Goal: Task Accomplishment & Management: Complete application form

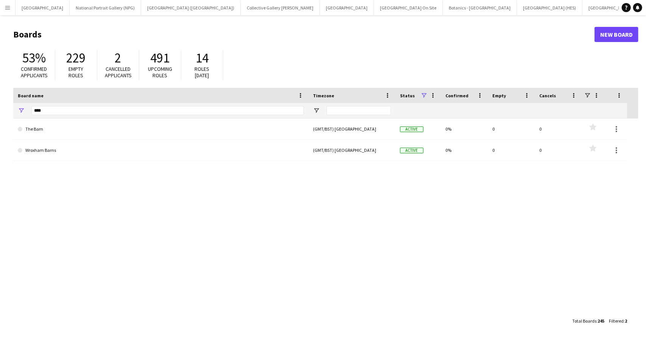
scroll to position [0, 212]
click at [50, 112] on input "****" at bounding box center [167, 110] width 272 height 9
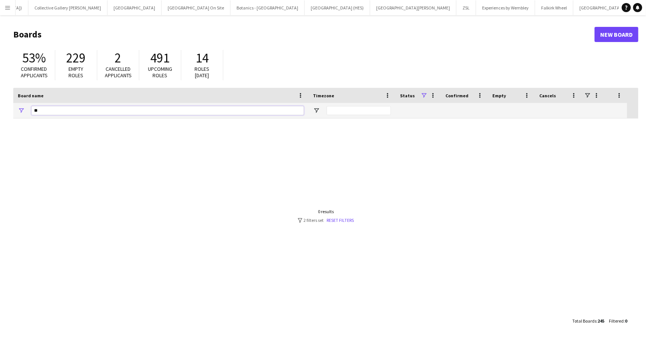
type input "*"
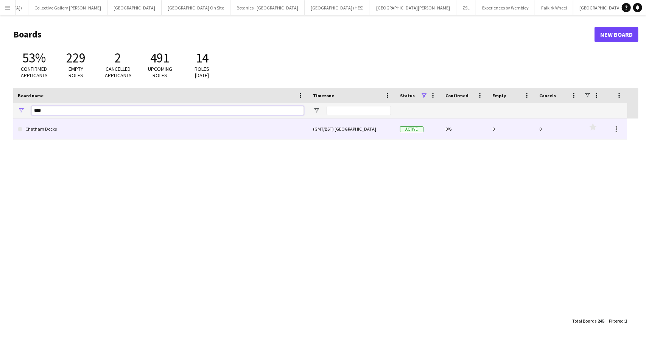
type input "****"
click at [50, 127] on link "Chatham Docks" at bounding box center [161, 128] width 286 height 21
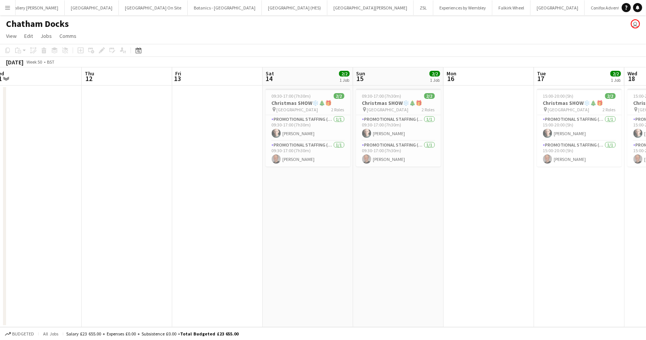
scroll to position [0, 286]
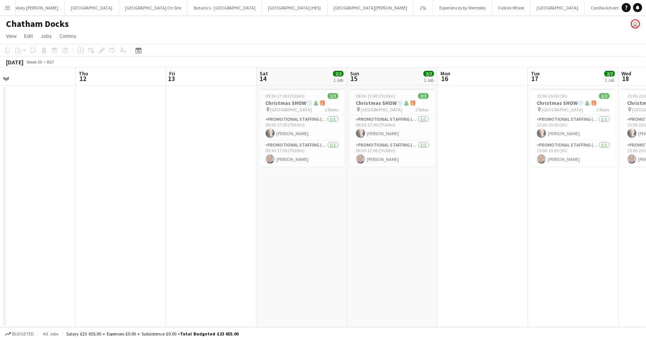
click at [8, 7] on app-icon "Menu" at bounding box center [8, 8] width 6 height 6
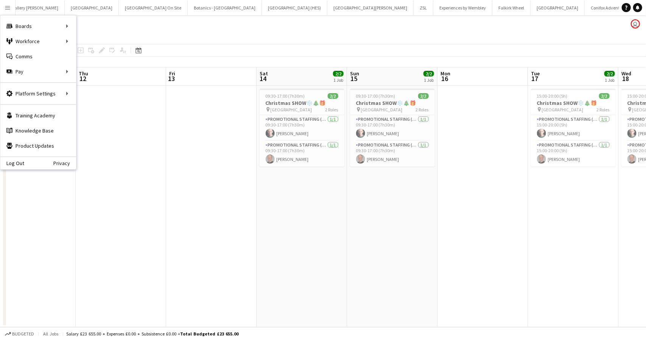
click at [238, 26] on div "Chatham Docks user" at bounding box center [323, 22] width 646 height 14
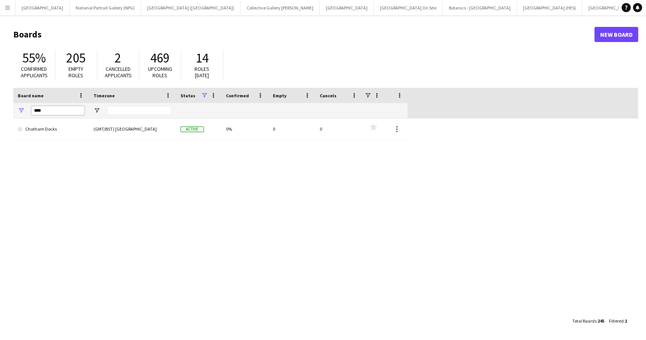
click at [45, 112] on input "****" at bounding box center [57, 110] width 53 height 9
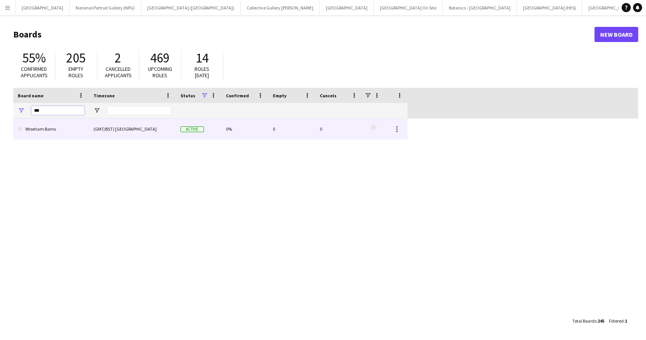
type input "***"
click at [49, 127] on link "Wroxham Barns" at bounding box center [51, 128] width 67 height 21
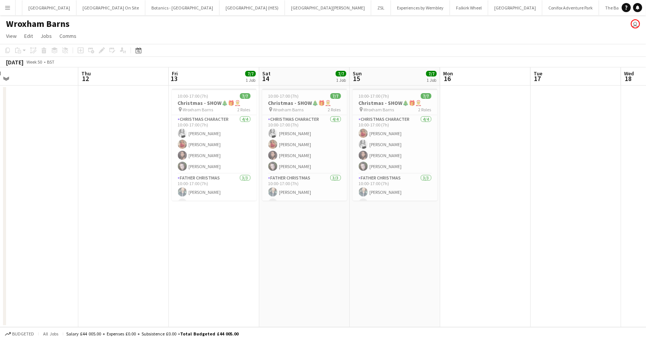
scroll to position [0, 286]
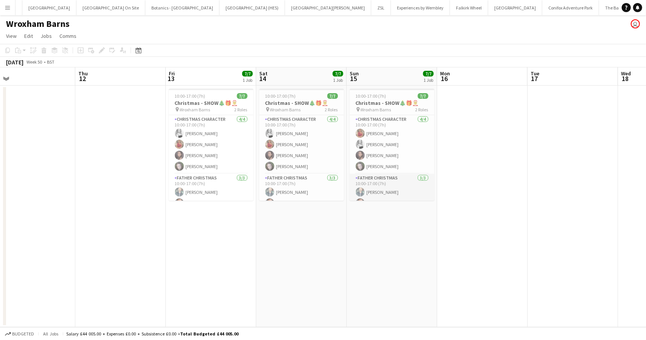
click at [400, 182] on app-card-role "Father Christmas 3/3 10:00-17:00 (7h) David Fernandez Simon Michael- Morgan Ros…" at bounding box center [392, 198] width 85 height 48
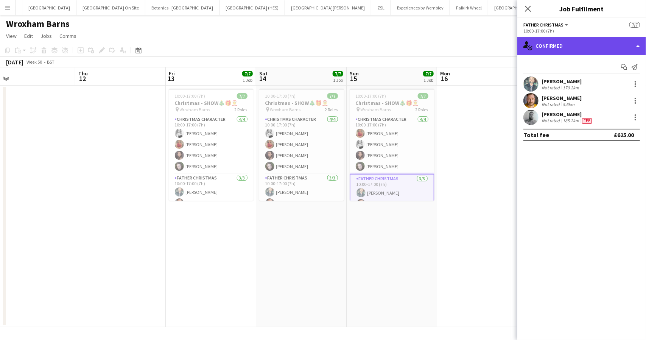
click at [638, 44] on div "single-neutral-actions-check-2 Confirmed" at bounding box center [581, 46] width 129 height 18
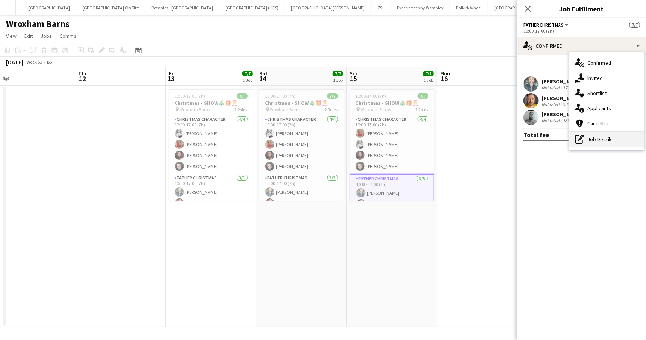
click at [606, 136] on div "pen-write Job Details" at bounding box center [606, 139] width 75 height 15
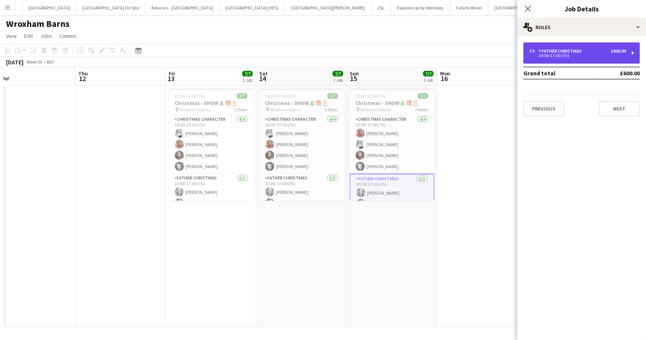
click at [619, 54] on div "10:00-17:00 (7h)" at bounding box center [577, 56] width 96 height 4
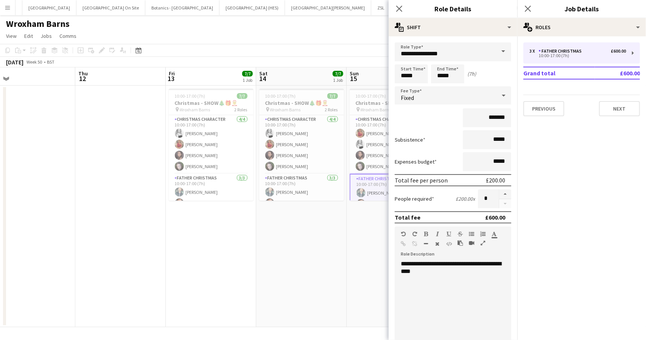
click at [347, 25] on div "Wroxham Barns user" at bounding box center [323, 22] width 646 height 14
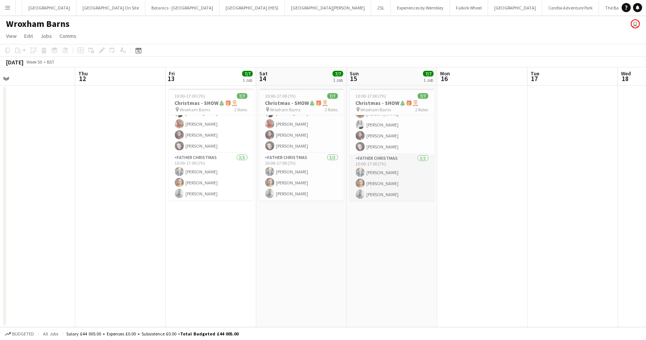
scroll to position [20, 0]
click at [7, 7] on app-icon "Menu" at bounding box center [8, 8] width 6 height 6
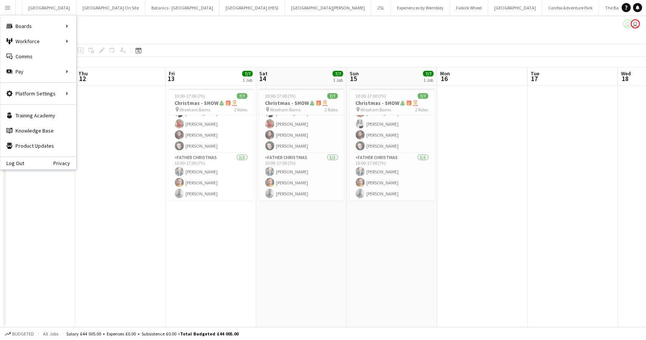
click at [302, 247] on app-date-cell "10:00-17:00 (7h) 7/7 Christmas - SHOW🎄🎁🤶 pin Wroxham Barns 2 Roles Christmas Ch…" at bounding box center [301, 205] width 90 height 241
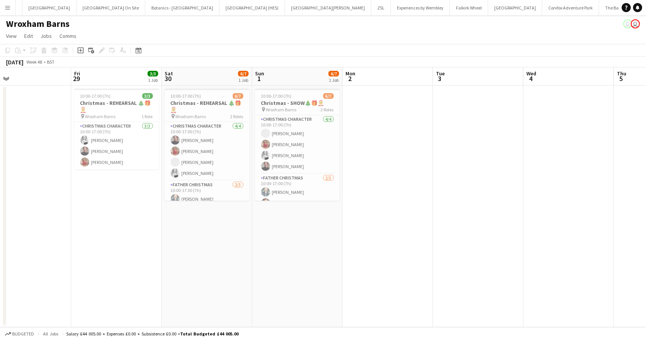
scroll to position [0, 200]
click at [187, 193] on app-card-role "Father Christmas 2/3 10:00-17:00 (7h) David Fernandez Simon Michael- Morgan sin…" at bounding box center [207, 204] width 85 height 48
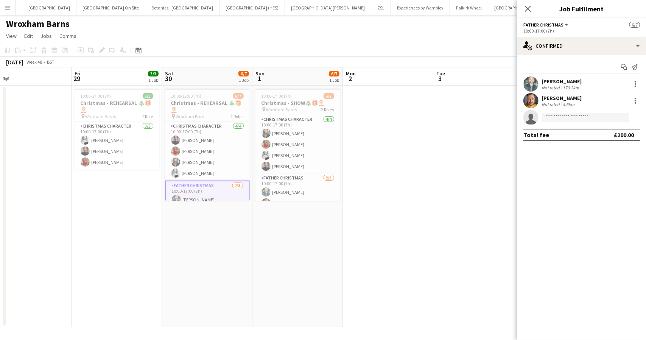
click at [213, 238] on app-date-cell "10:00-17:00 (7h) 6/7 Christmas - REHEARSAL 🎄🎁🤶 pin Wroxham Barns 2 Roles Christ…" at bounding box center [207, 205] width 90 height 241
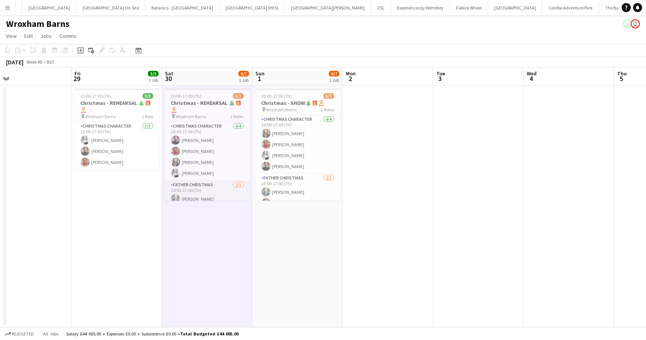
click at [214, 192] on app-card-role "Father Christmas 2/3 10:00-17:00 (7h) David Fernandez Simon Michael- Morgan sin…" at bounding box center [207, 204] width 85 height 48
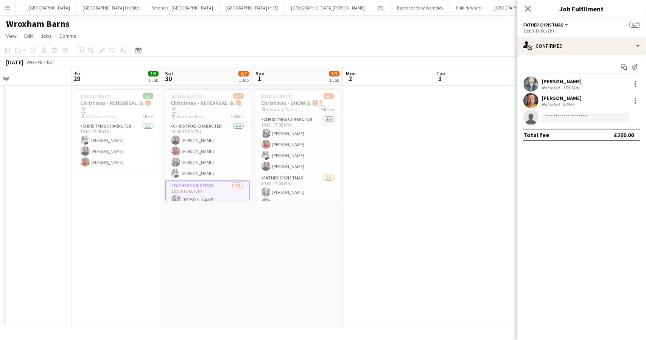
click at [201, 242] on app-date-cell "10:00-17:00 (7h) 6/7 Christmas - REHEARSAL 🎄🎁🤶 pin Wroxham Barns 2 Roles Christ…" at bounding box center [207, 205] width 90 height 241
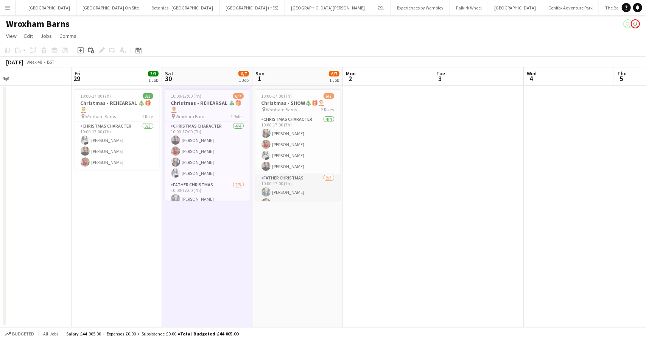
click at [288, 189] on app-card-role "Father Christmas 2/3 10:00-17:00 (7h) David Fernandez Simon Michael- Morgan sin…" at bounding box center [297, 198] width 85 height 48
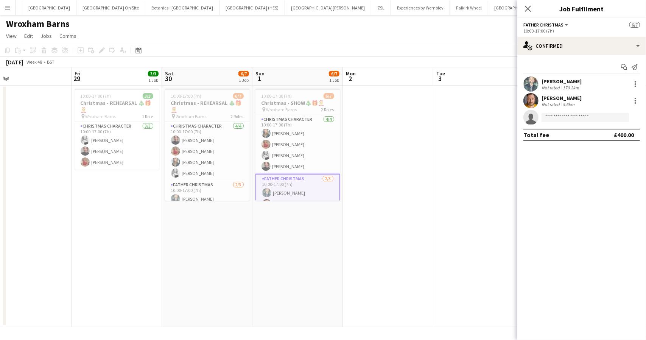
click at [421, 28] on div "Wroxham Barns user user" at bounding box center [323, 22] width 646 height 14
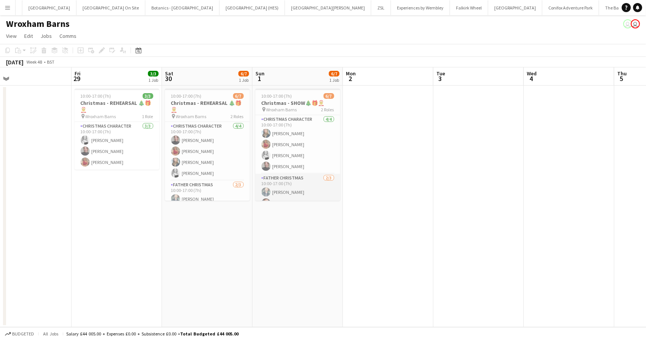
click at [283, 187] on app-card-role "Father Christmas 2/3 10:00-17:00 (7h) David Fernandez Simon Michael- Morgan sin…" at bounding box center [297, 198] width 85 height 48
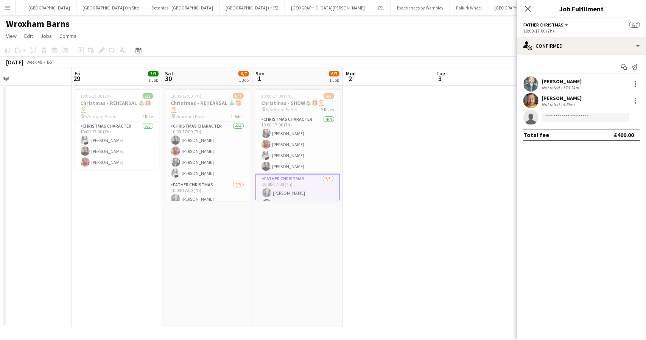
click at [241, 36] on app-page-menu "View Day view expanded Day view collapsed Month view Date picker Jump to [DATE]…" at bounding box center [323, 37] width 646 height 14
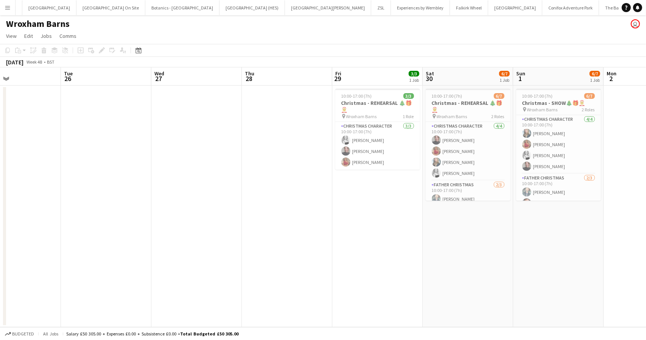
scroll to position [0, 214]
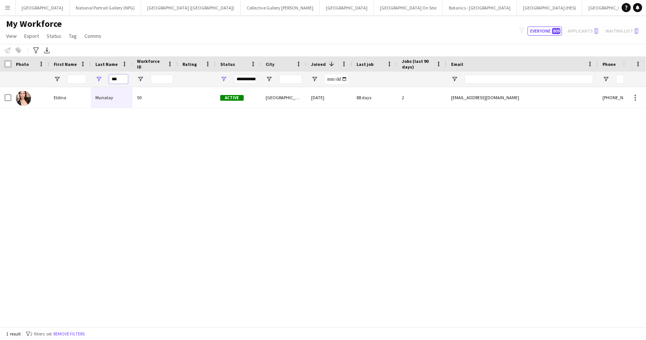
click at [114, 76] on input "***" at bounding box center [118, 79] width 19 height 9
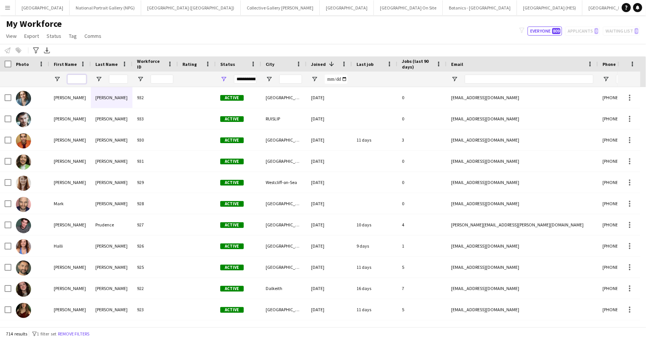
click at [72, 77] on input "First Name Filter Input" at bounding box center [76, 79] width 19 height 9
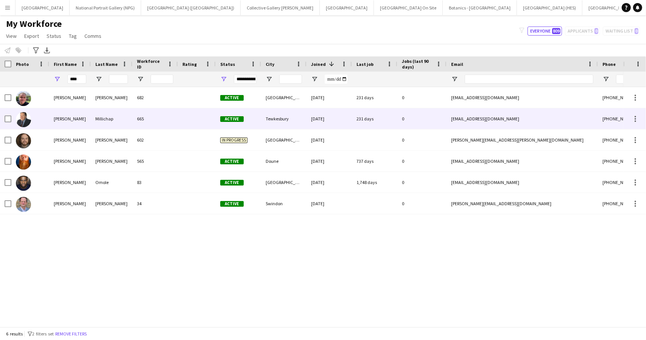
click at [81, 120] on div "John" at bounding box center [70, 118] width 42 height 21
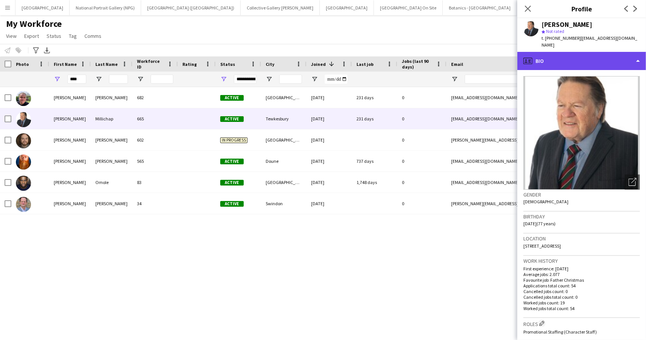
click at [622, 52] on div "profile Bio" at bounding box center [581, 61] width 129 height 18
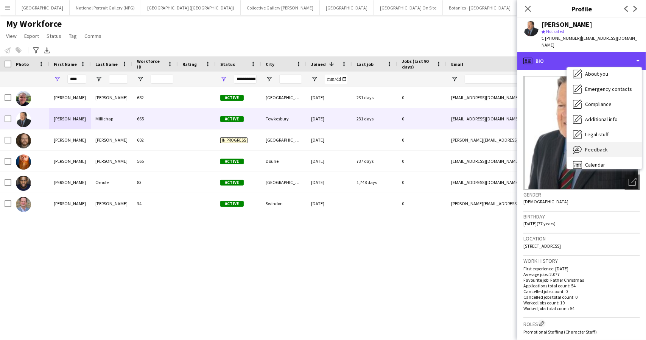
scroll to position [56, 0]
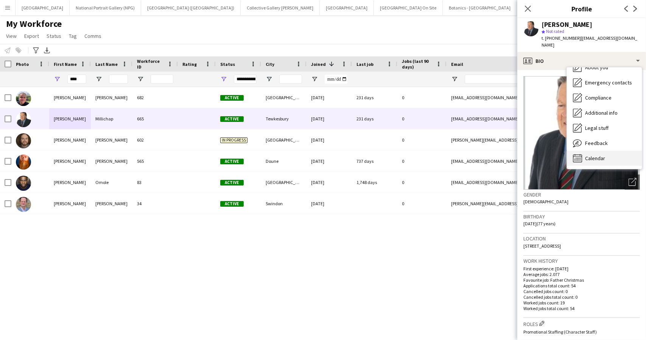
click at [599, 155] on span "Calendar" at bounding box center [595, 158] width 20 height 7
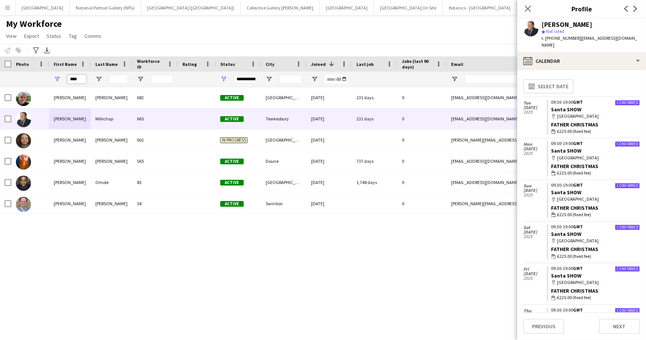
click at [74, 78] on input "****" at bounding box center [76, 79] width 19 height 9
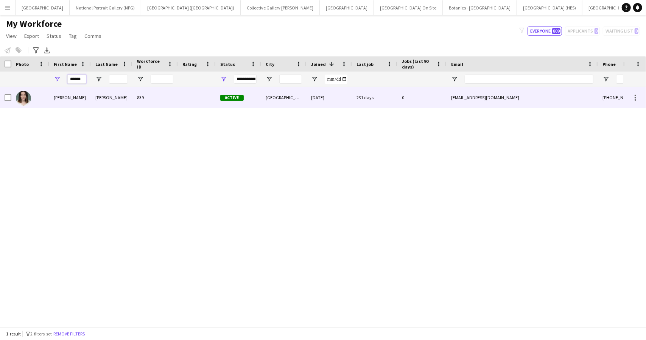
type input "******"
click at [92, 97] on div "Burt" at bounding box center [112, 97] width 42 height 21
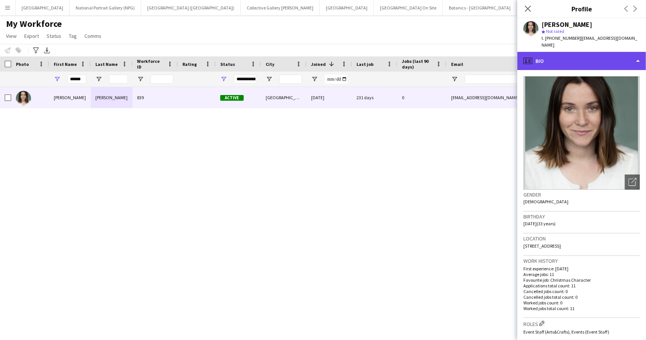
click at [617, 57] on div "profile Bio" at bounding box center [581, 61] width 129 height 18
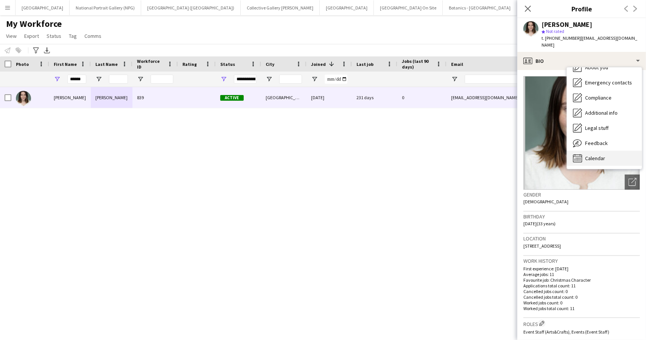
click at [600, 155] on span "Calendar" at bounding box center [595, 158] width 20 height 7
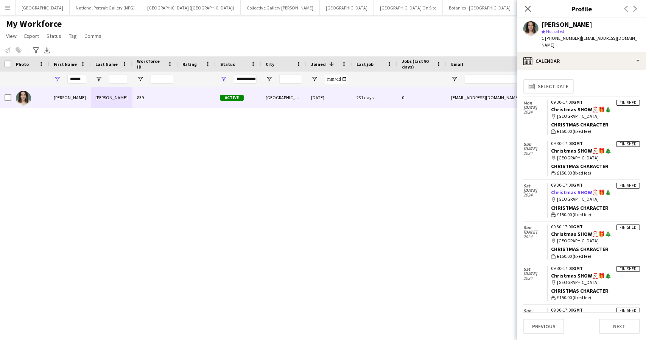
click at [567, 189] on link "Christmas SHOW🎅🏻🎁🎄" at bounding box center [581, 192] width 60 height 7
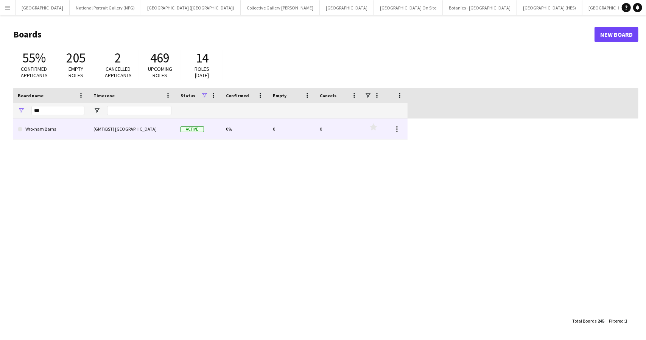
click at [41, 129] on link "Wroxham Barns" at bounding box center [51, 128] width 67 height 21
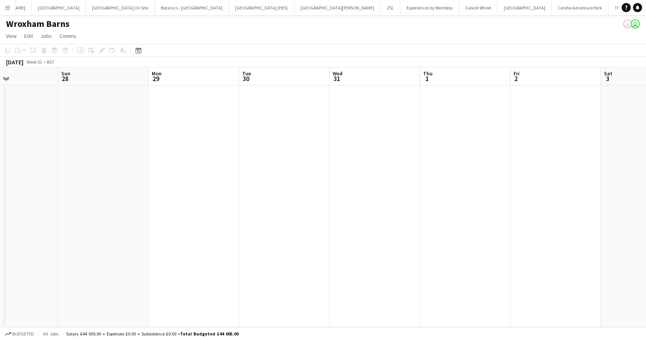
scroll to position [0, 303]
click at [240, 141] on app-date-cell at bounding box center [285, 205] width 90 height 241
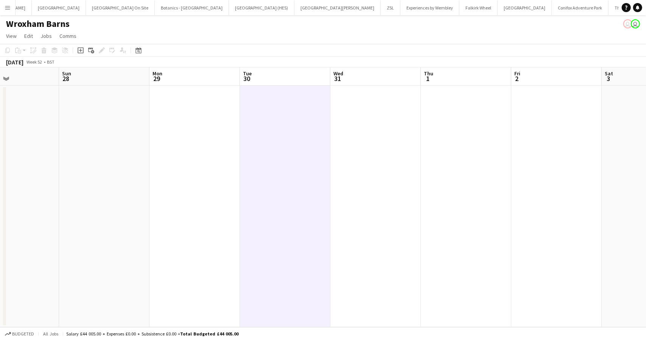
click at [269, 127] on app-date-cell at bounding box center [285, 205] width 90 height 241
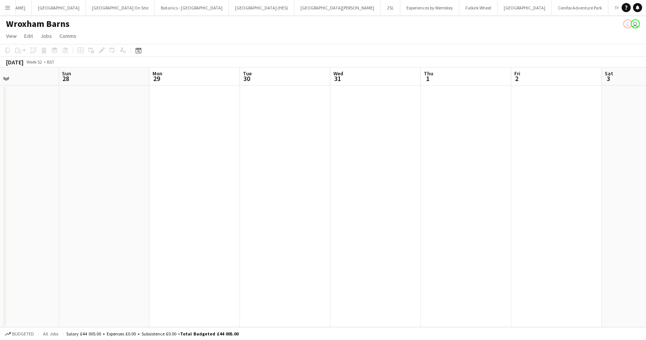
click at [262, 154] on app-date-cell at bounding box center [285, 205] width 90 height 241
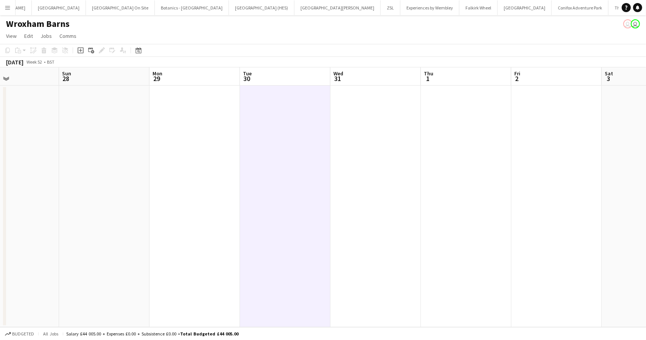
click at [261, 151] on app-date-cell at bounding box center [285, 205] width 90 height 241
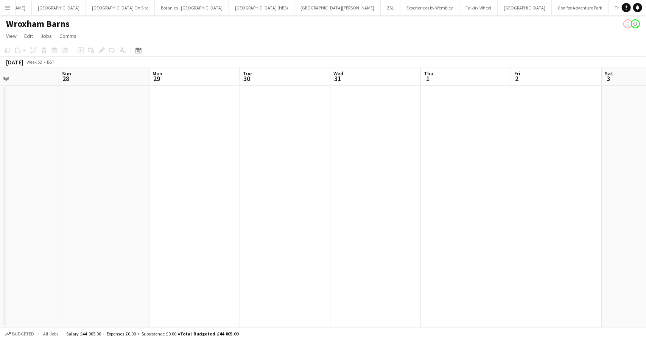
click at [295, 151] on app-date-cell at bounding box center [285, 205] width 90 height 241
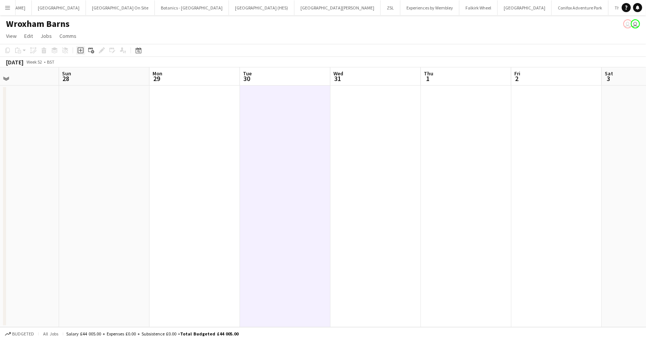
click at [80, 51] on icon at bounding box center [80, 50] width 3 height 3
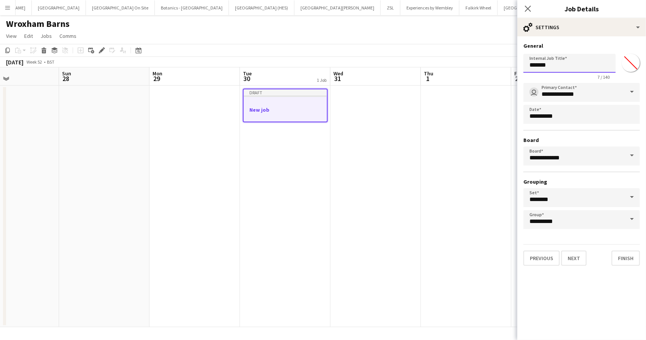
click at [559, 68] on input "*******" at bounding box center [569, 63] width 92 height 19
type input "**********"
click at [574, 260] on button "Next" at bounding box center [573, 257] width 25 height 15
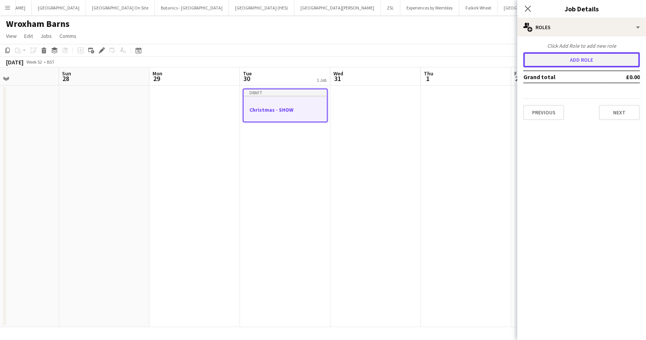
click at [580, 62] on button "Add role" at bounding box center [581, 59] width 117 height 15
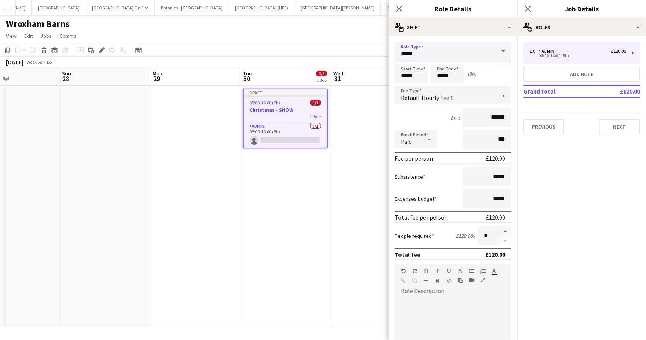
click at [454, 56] on input "*****" at bounding box center [453, 51] width 117 height 19
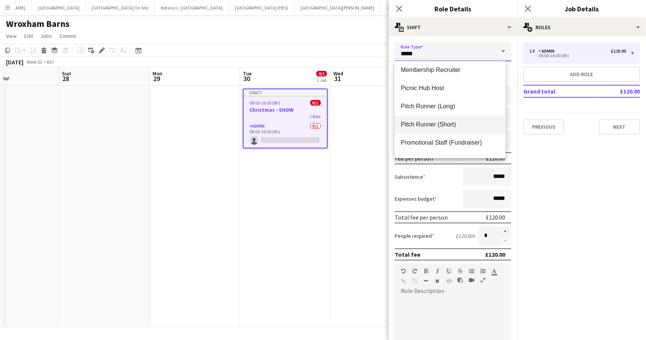
scroll to position [189, 0]
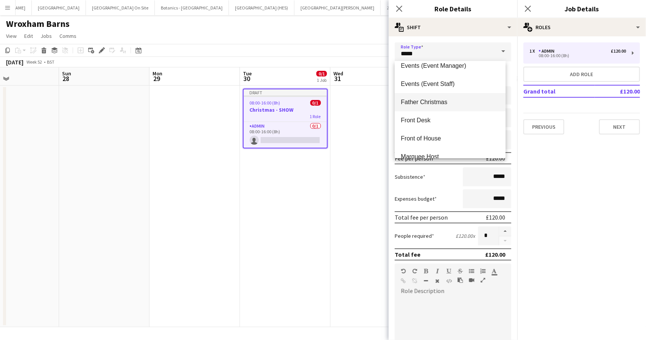
click at [432, 101] on span "Father Christmas" at bounding box center [450, 101] width 99 height 7
type input "**********"
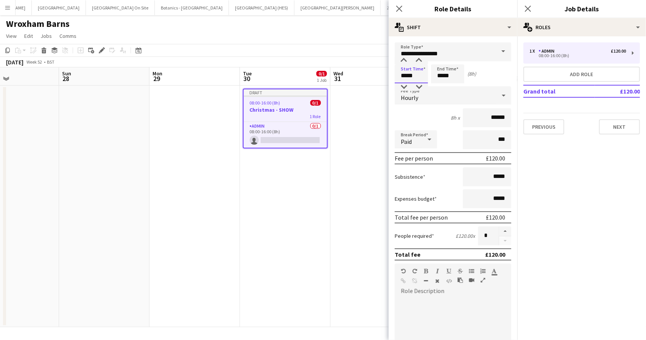
click at [406, 76] on input "*****" at bounding box center [411, 73] width 33 height 19
type input "*****"
click at [441, 77] on input "*****" at bounding box center [447, 73] width 33 height 19
type input "*****"
click at [416, 99] on span "Hourly" at bounding box center [409, 98] width 17 height 8
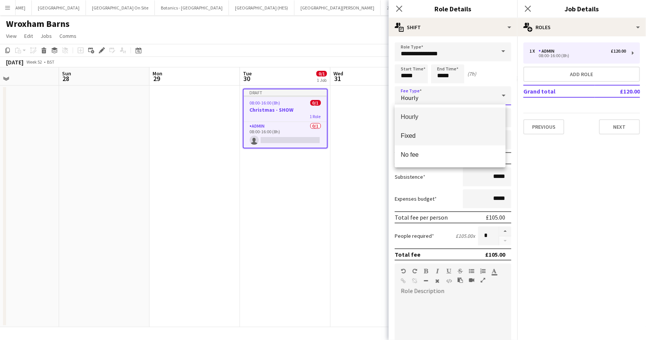
click at [414, 135] on span "Fixed" at bounding box center [450, 135] width 99 height 7
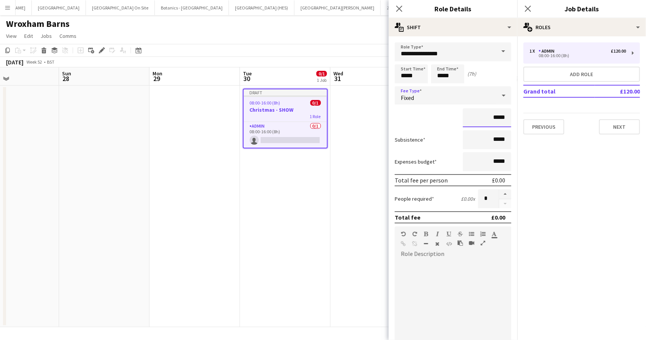
click at [490, 117] on input "*****" at bounding box center [487, 117] width 48 height 19
type input "*******"
click at [449, 266] on div at bounding box center [453, 305] width 117 height 91
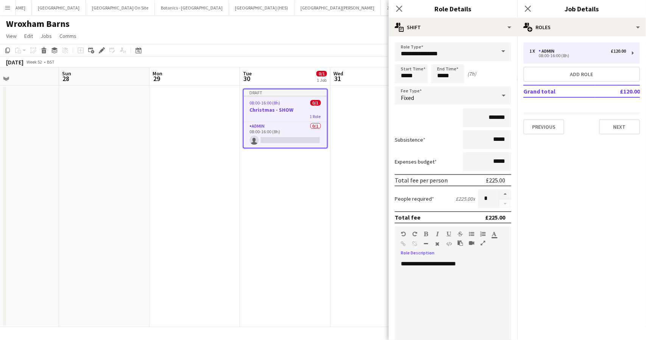
click at [587, 186] on mat-expansion-panel "pencil3 General details 1 x Admin £120.00 08:00-16:00 (8h) Add role Grand total…" at bounding box center [581, 187] width 129 height 303
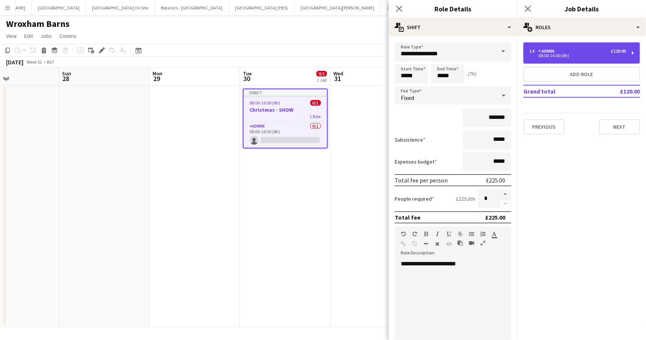
click at [585, 46] on div "1 x Admin £120.00 08:00-16:00 (8h)" at bounding box center [581, 52] width 117 height 21
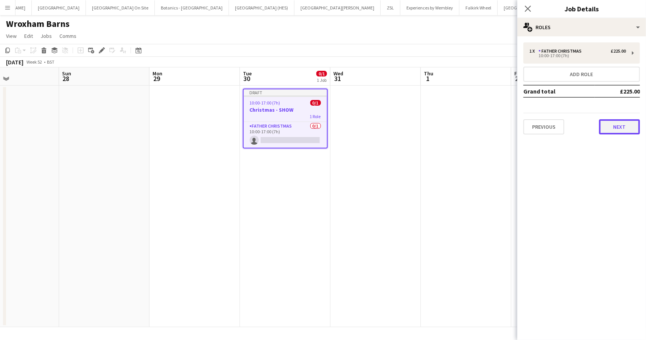
click at [616, 126] on button "Next" at bounding box center [619, 126] width 41 height 15
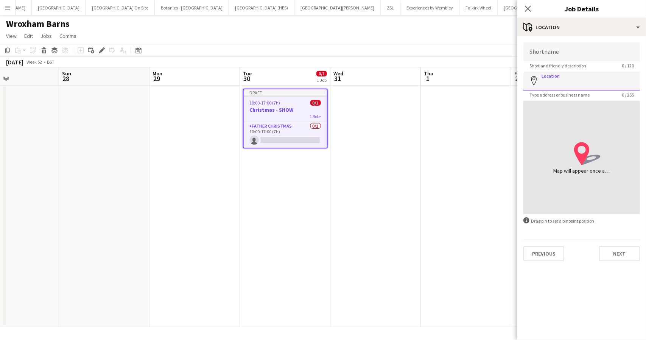
click at [558, 81] on input "Location" at bounding box center [581, 81] width 117 height 19
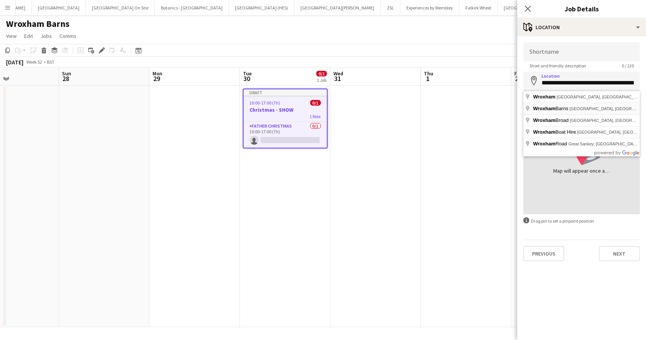
type input "**********"
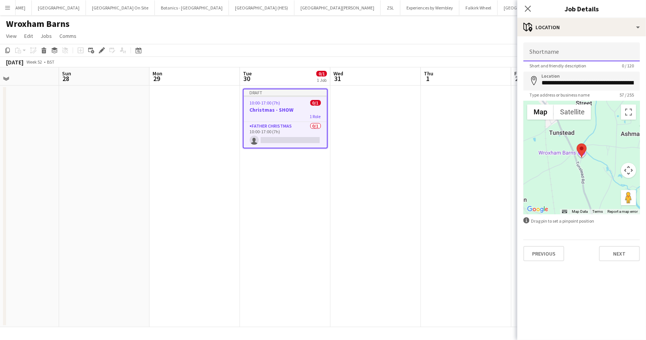
click at [562, 56] on input "Shortname" at bounding box center [581, 51] width 117 height 19
type input "**********"
click at [628, 257] on button "Next" at bounding box center [619, 253] width 41 height 15
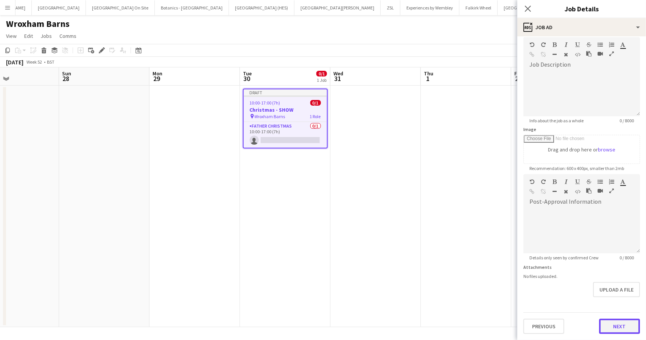
scroll to position [34, 0]
click at [604, 299] on form "**********" at bounding box center [581, 171] width 129 height 326
click at [608, 323] on button "Next" at bounding box center [619, 326] width 41 height 15
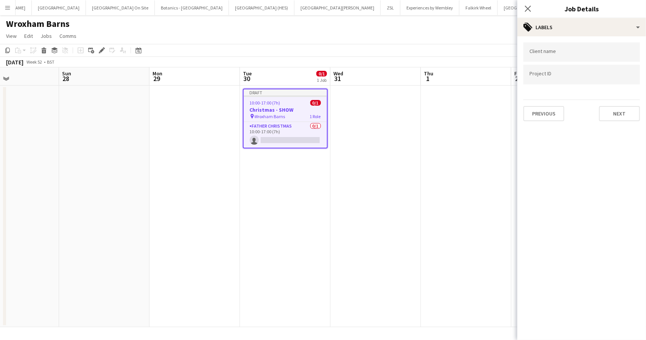
scroll to position [0, 0]
click at [614, 109] on button "Next" at bounding box center [619, 113] width 41 height 15
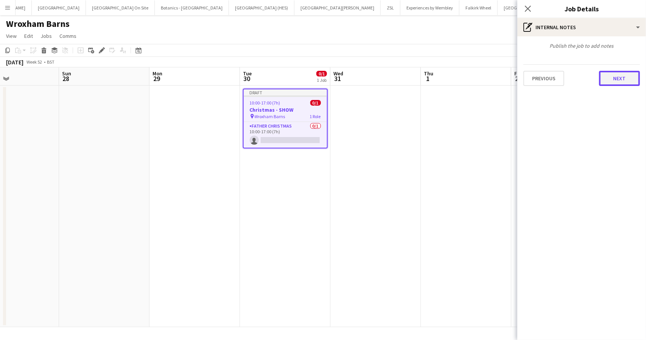
click at [608, 74] on button "Next" at bounding box center [619, 78] width 41 height 15
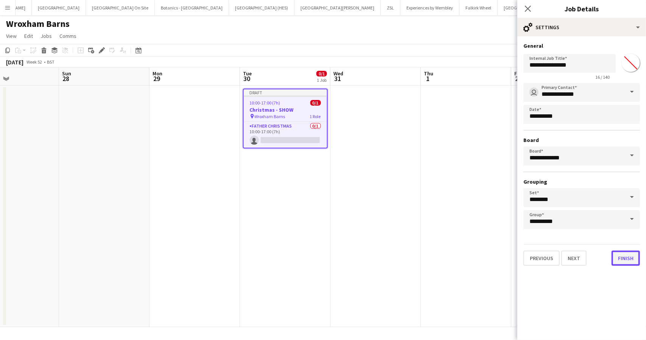
click at [619, 262] on button "Finish" at bounding box center [625, 257] width 28 height 15
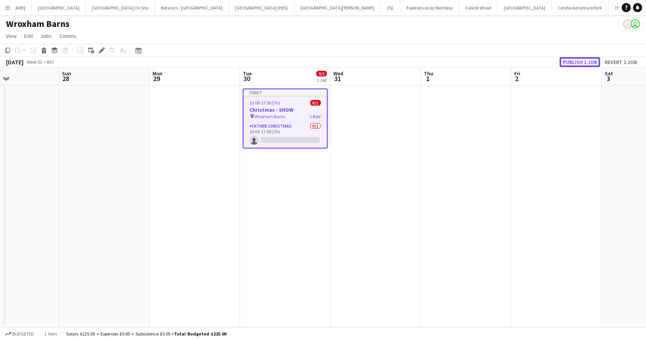
click at [568, 62] on button "Publish 1 job" at bounding box center [580, 62] width 40 height 10
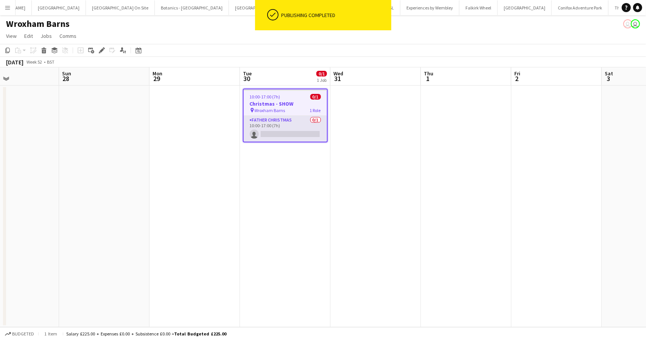
click at [282, 132] on app-card-role "Father Christmas 0/1 10:00-17:00 (7h) single-neutral-actions" at bounding box center [285, 129] width 83 height 26
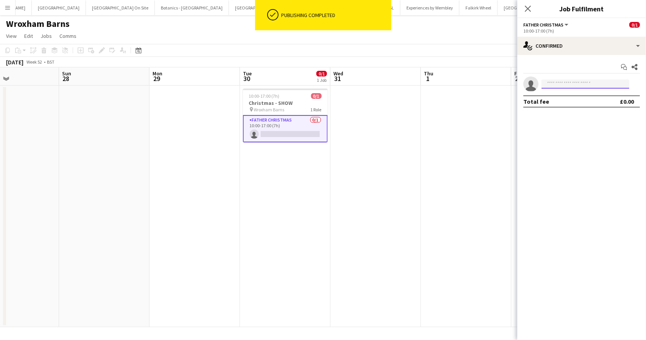
click at [555, 80] on input at bounding box center [585, 83] width 88 height 9
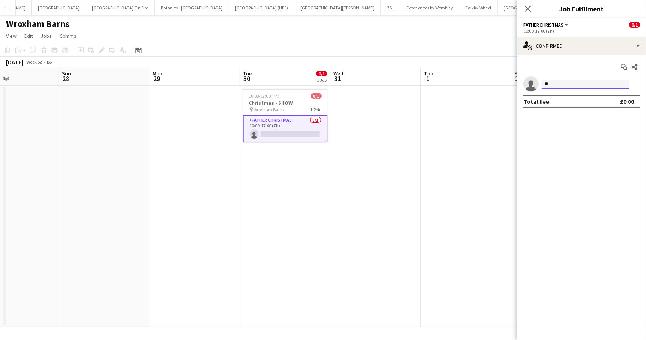
type input "*"
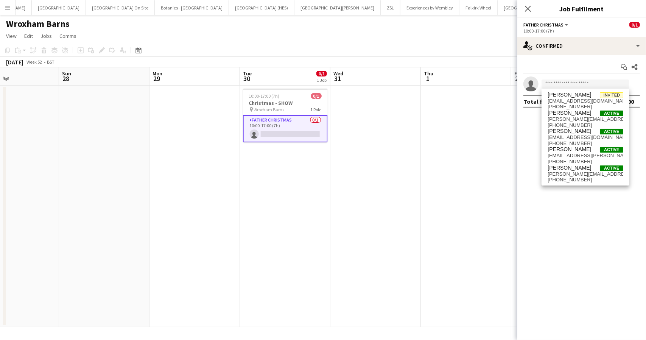
click at [449, 45] on app-toolbar "Copy Paste Paste Ctrl+V Paste with crew Ctrl+Shift+V Paste linked Job Delete Gr…" at bounding box center [323, 50] width 646 height 13
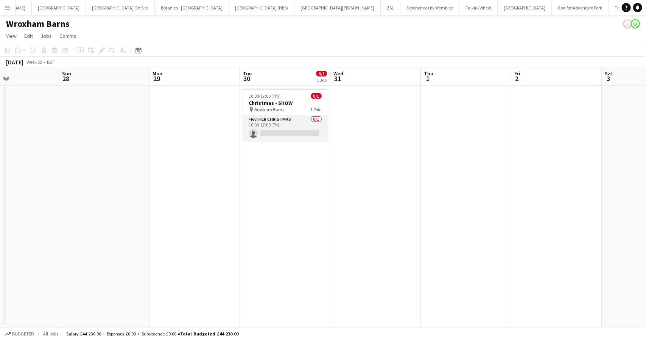
click at [279, 117] on app-card-role "Father Christmas 0/1 10:00-17:00 (7h) single-neutral-actions" at bounding box center [285, 128] width 85 height 26
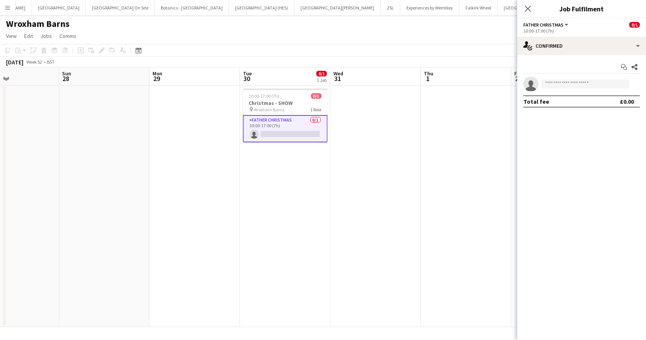
click at [360, 39] on app-page-menu "View Day view expanded Day view collapsed Month view Date picker Jump to [DATE]…" at bounding box center [323, 37] width 646 height 14
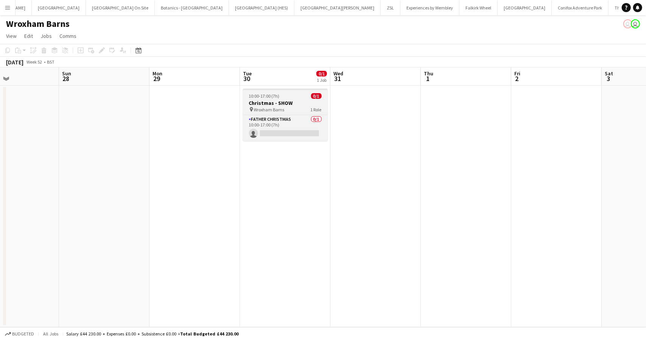
click at [279, 94] on div "10:00-17:00 (7h) 0/1" at bounding box center [285, 96] width 85 height 6
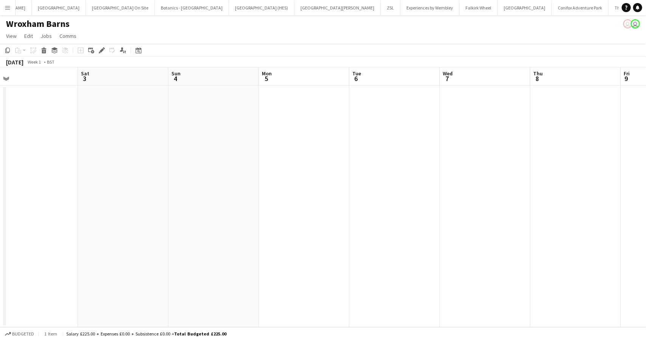
scroll to position [0, 288]
click at [375, 123] on app-date-cell at bounding box center [390, 205] width 90 height 241
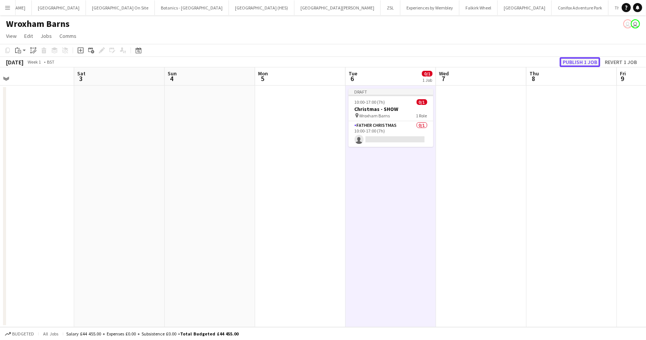
click at [575, 62] on button "Publish 1 job" at bounding box center [580, 62] width 40 height 10
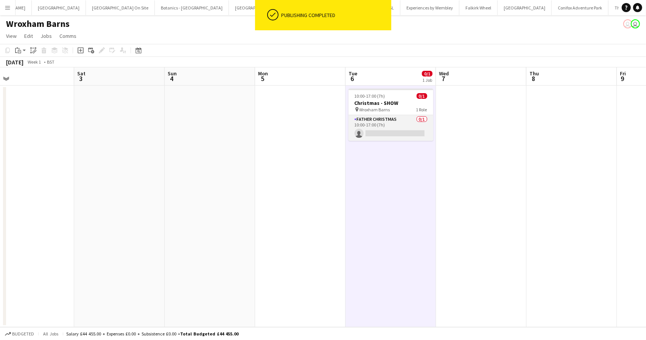
click at [387, 124] on app-card-role "Father Christmas 0/1 10:00-17:00 (7h) single-neutral-actions" at bounding box center [390, 128] width 85 height 26
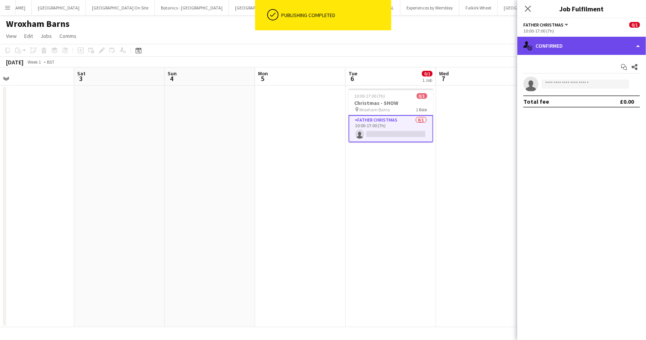
click at [611, 45] on div "single-neutral-actions-check-2 Confirmed" at bounding box center [581, 46] width 129 height 18
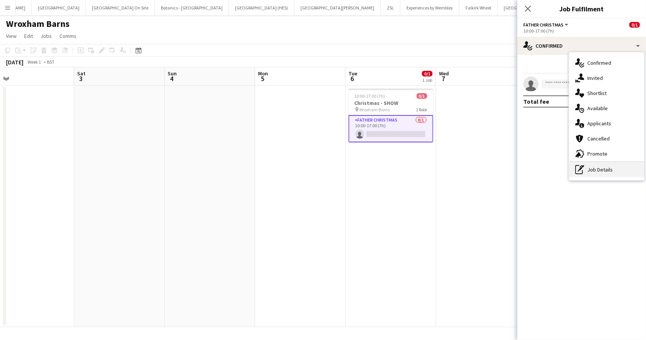
click at [598, 169] on div "pen-write Job Details" at bounding box center [606, 169] width 75 height 15
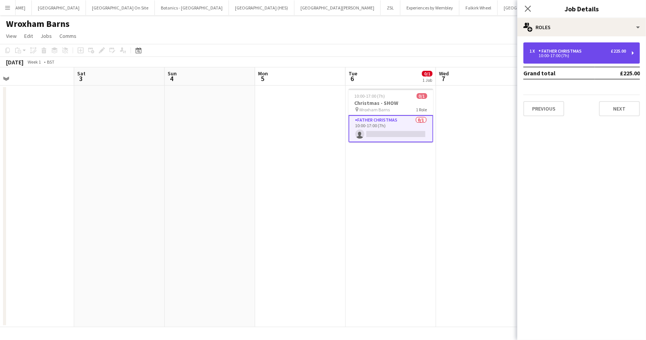
click at [570, 56] on div "10:00-17:00 (7h)" at bounding box center [577, 56] width 96 height 4
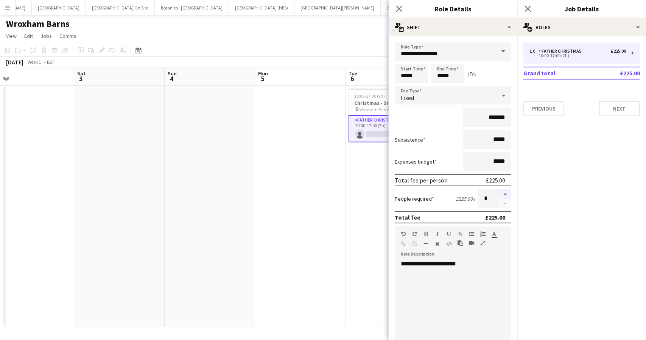
click at [499, 194] on button "button" at bounding box center [505, 194] width 12 height 10
type input "*"
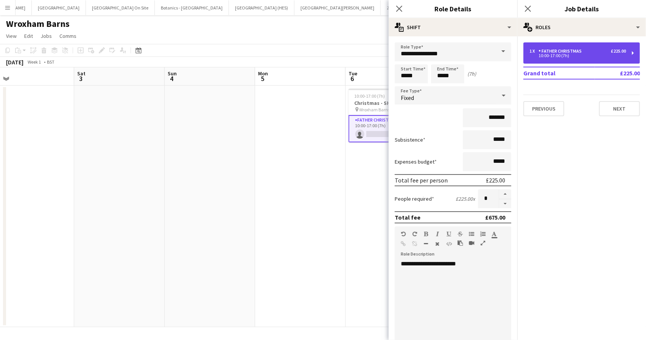
click at [572, 47] on div "1 x Father Christmas £225.00 10:00-17:00 (7h)" at bounding box center [581, 52] width 117 height 21
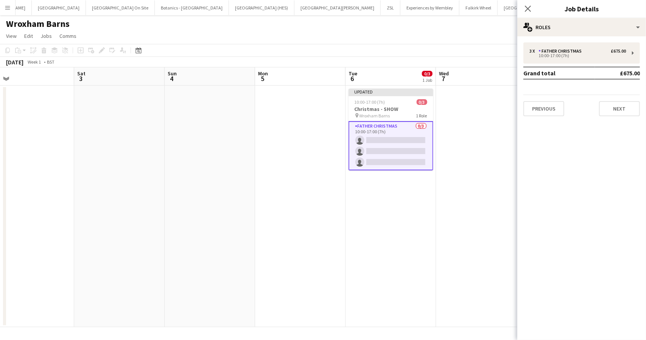
click at [449, 42] on app-page-menu "View Day view expanded Day view collapsed Month view Date picker Jump to [DATE]…" at bounding box center [323, 37] width 646 height 14
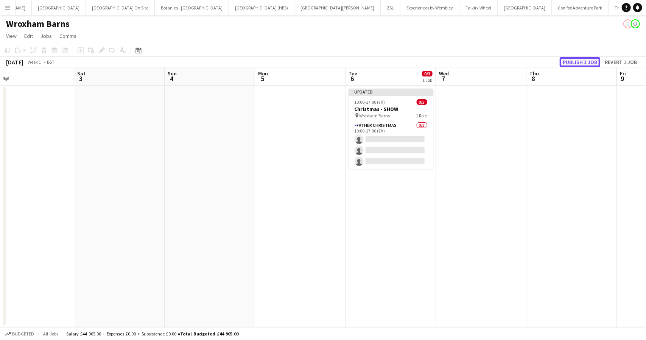
click at [582, 61] on button "Publish 1 job" at bounding box center [580, 62] width 40 height 10
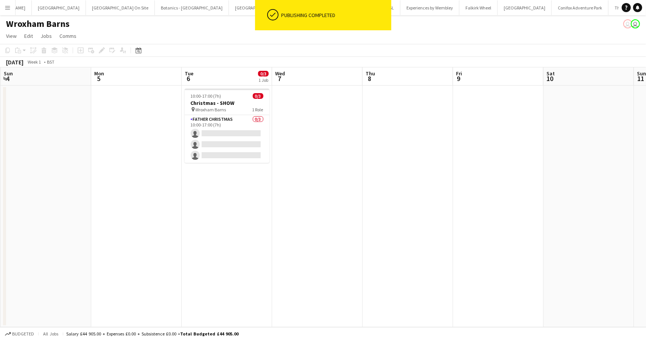
scroll to position [0, 272]
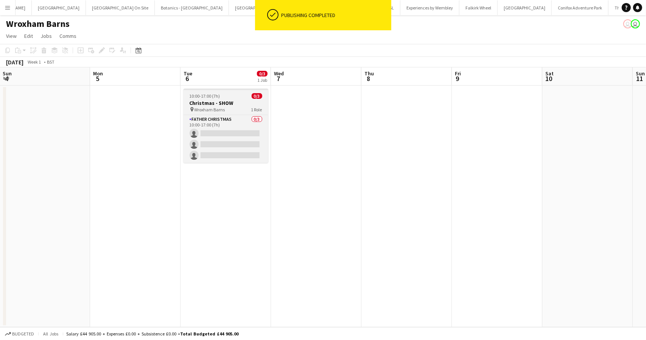
click at [235, 101] on h3 "Christmas - SHOW" at bounding box center [225, 102] width 85 height 7
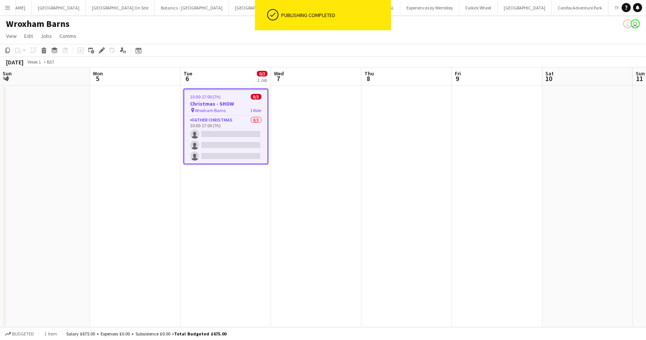
click at [312, 121] on app-date-cell at bounding box center [316, 205] width 90 height 241
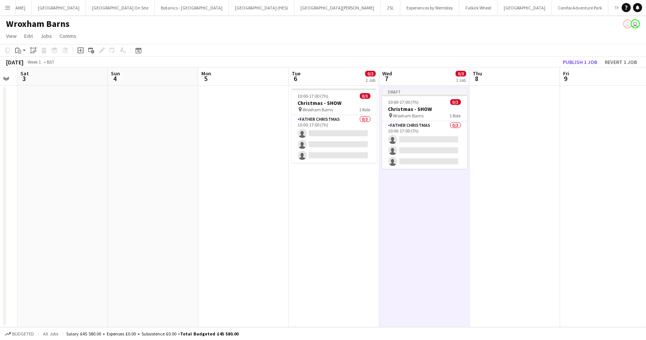
scroll to position [0, 254]
click at [623, 56] on app-toolbar "Copy Paste Paste Ctrl+V Paste with crew Ctrl+Shift+V Paste linked Job Delete Gr…" at bounding box center [323, 50] width 646 height 13
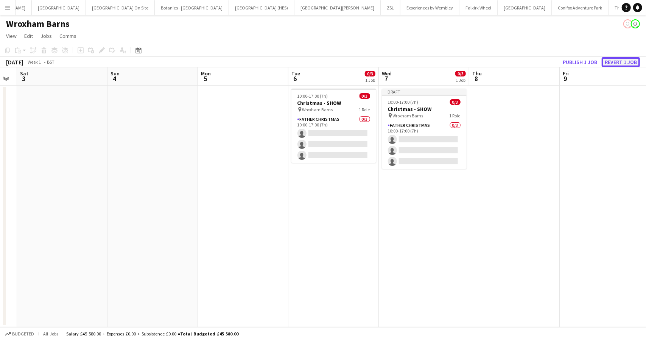
click at [623, 62] on button "Revert 1 job" at bounding box center [621, 62] width 38 height 10
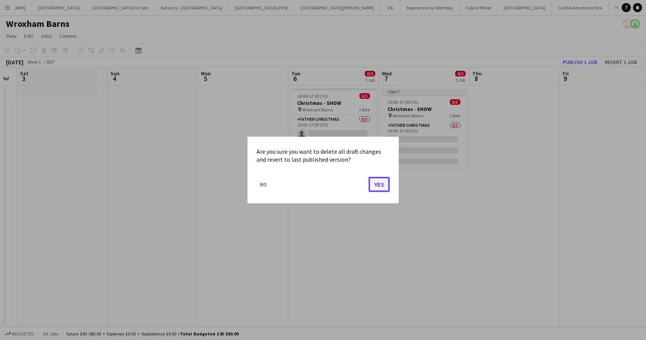
click at [379, 186] on button "Yes" at bounding box center [378, 184] width 21 height 15
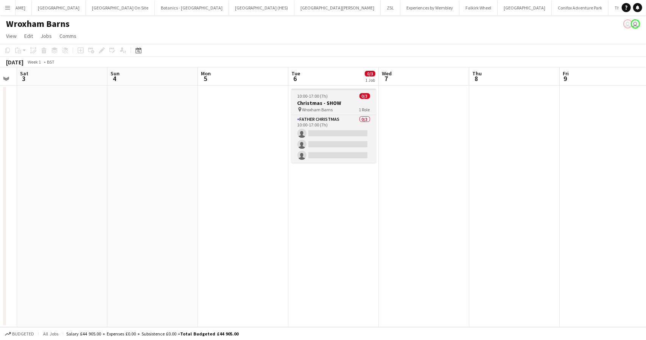
click at [333, 98] on div "10:00-17:00 (7h) 0/3" at bounding box center [333, 96] width 85 height 6
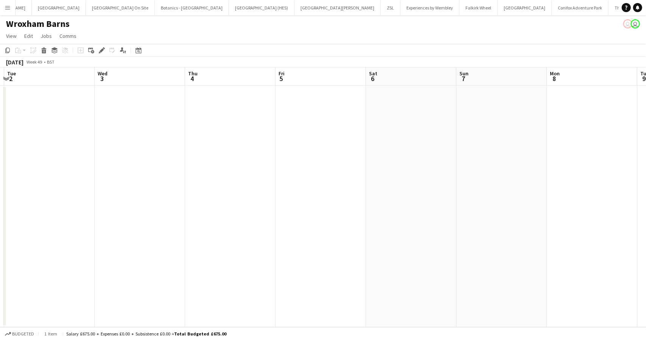
scroll to position [0, 176]
click at [391, 109] on app-date-cell at bounding box center [412, 205] width 90 height 241
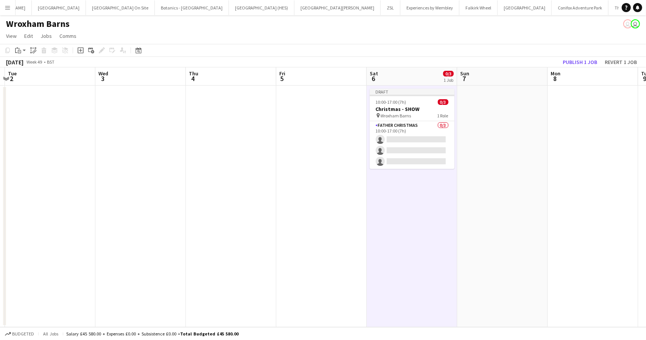
click at [490, 127] on app-date-cell at bounding box center [502, 205] width 90 height 241
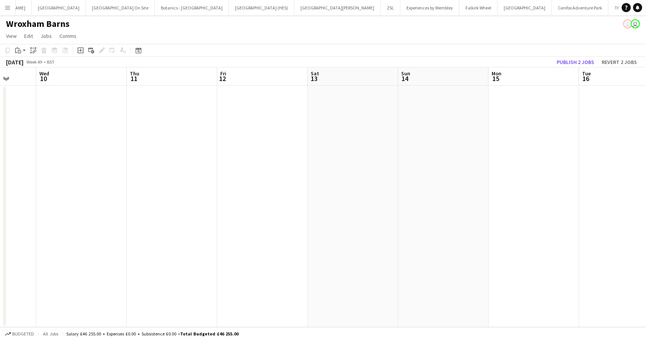
scroll to position [0, 326]
click at [352, 135] on app-date-cell at bounding box center [352, 205] width 90 height 241
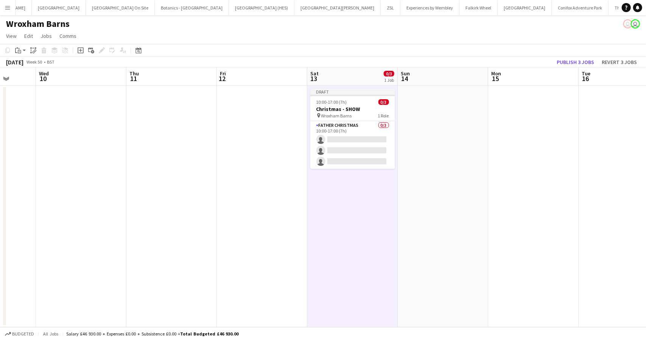
click at [439, 137] on app-date-cell at bounding box center [443, 205] width 90 height 241
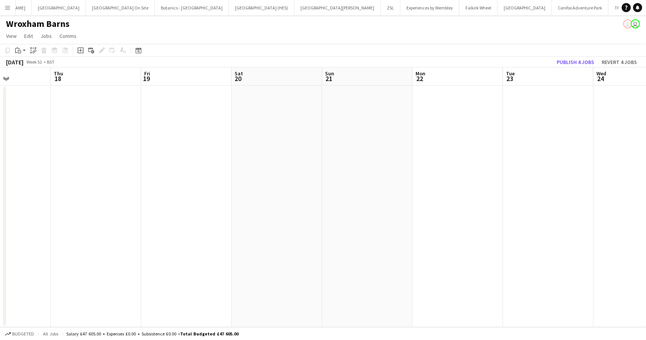
scroll to position [0, 312]
click at [305, 130] on app-date-cell at bounding box center [275, 205] width 90 height 241
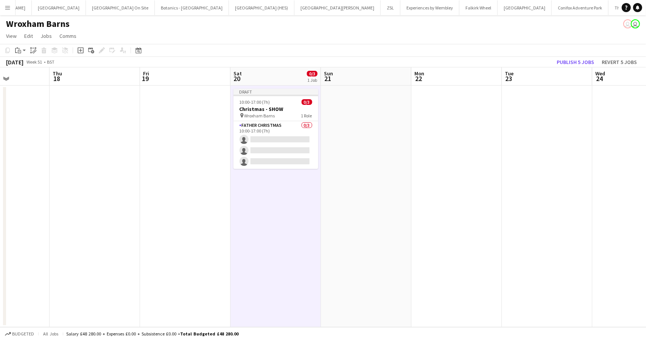
click at [346, 134] on app-date-cell at bounding box center [366, 205] width 90 height 241
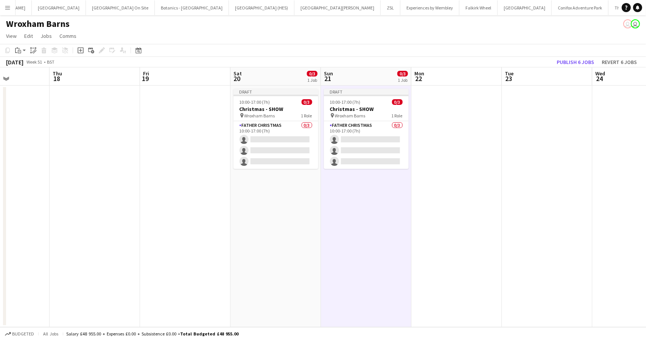
click at [438, 134] on app-date-cell at bounding box center [456, 205] width 90 height 241
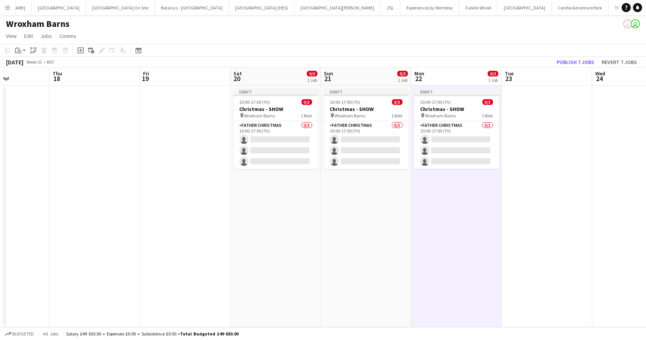
click at [524, 133] on app-date-cell at bounding box center [547, 205] width 90 height 241
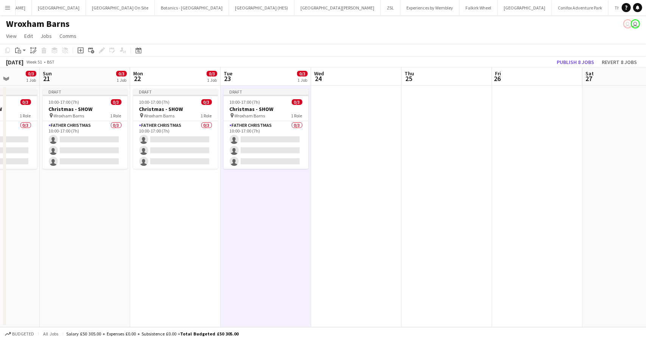
scroll to position [0, 232]
click at [566, 62] on button "Publish 8 jobs" at bounding box center [575, 62] width 44 height 10
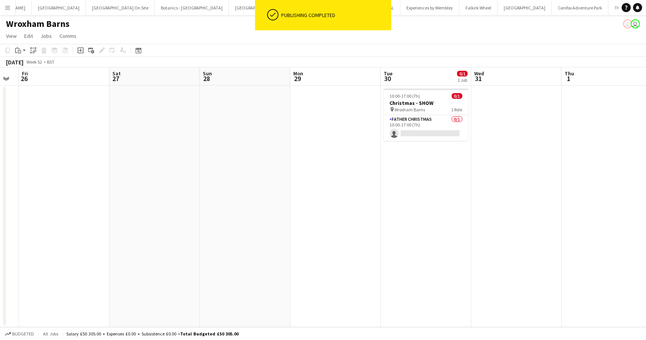
scroll to position [0, 344]
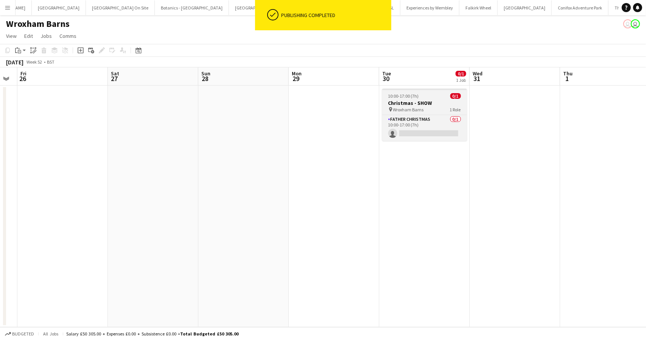
click at [435, 96] on div "10:00-17:00 (7h) 0/1" at bounding box center [424, 96] width 85 height 6
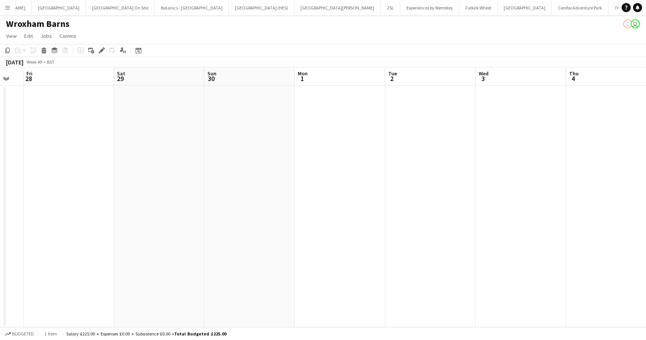
scroll to position [0, 239]
click at [239, 134] on app-date-cell at bounding box center [258, 205] width 90 height 241
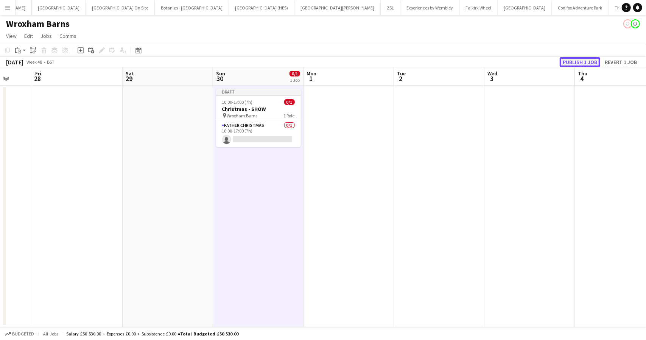
click at [584, 61] on button "Publish 1 job" at bounding box center [580, 62] width 40 height 10
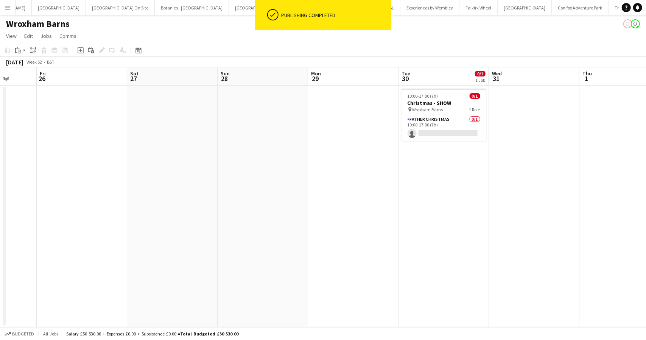
scroll to position [0, 236]
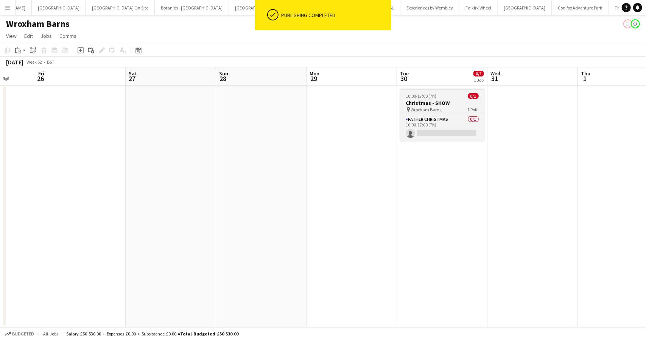
click at [451, 94] on div "10:00-17:00 (7h) 0/1" at bounding box center [442, 96] width 85 height 6
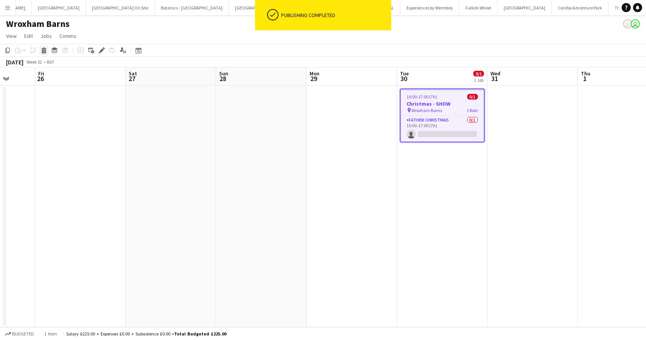
click at [45, 50] on icon "Delete" at bounding box center [44, 50] width 6 height 6
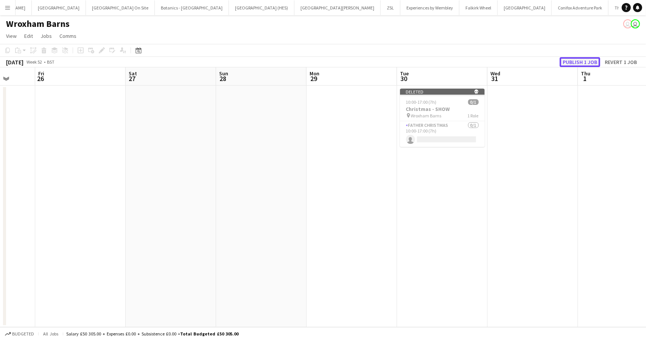
click at [576, 61] on button "Publish 1 job" at bounding box center [580, 62] width 40 height 10
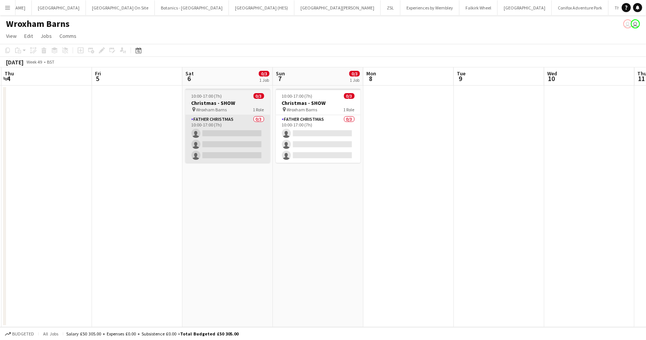
scroll to position [0, 361]
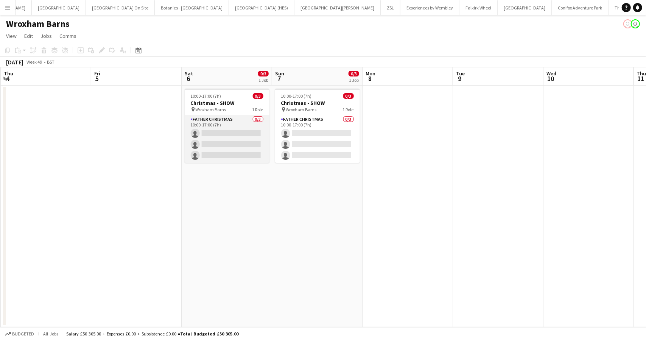
click at [241, 132] on app-card-role "Father Christmas 0/3 10:00-17:00 (7h) single-neutral-actions single-neutral-act…" at bounding box center [227, 139] width 85 height 48
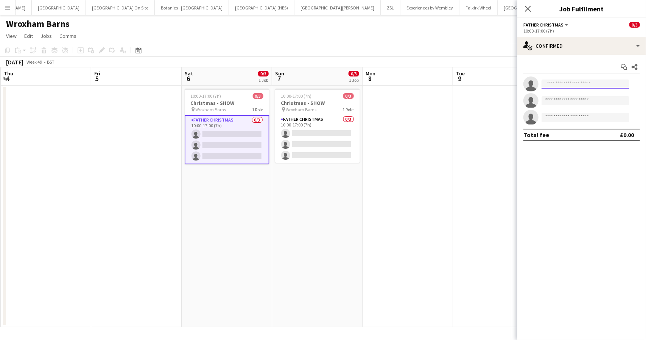
click at [580, 83] on input at bounding box center [585, 83] width 88 height 9
type input "*******"
click at [567, 101] on span "davidfernandez999@hotmail.com" at bounding box center [585, 101] width 76 height 6
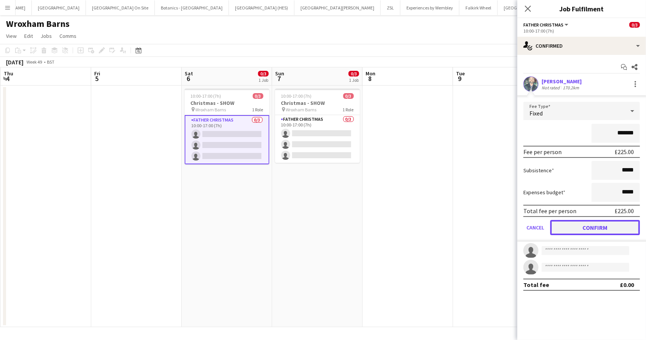
click at [583, 225] on button "Confirm" at bounding box center [595, 227] width 90 height 15
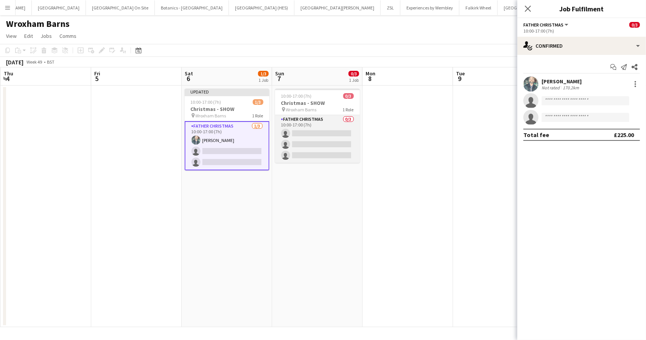
click at [304, 149] on app-card-role "Father Christmas 0/3 10:00-17:00 (7h) single-neutral-actions single-neutral-act…" at bounding box center [317, 139] width 85 height 48
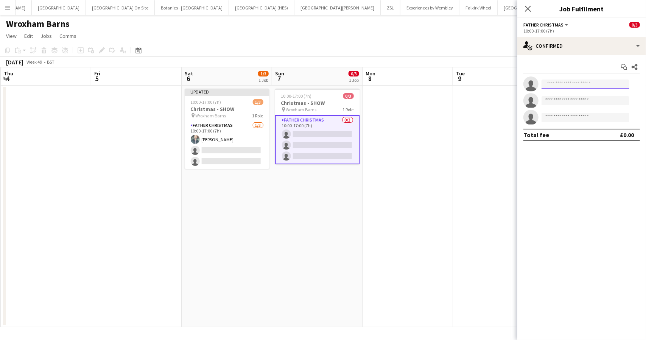
click at [587, 87] on input at bounding box center [585, 83] width 88 height 9
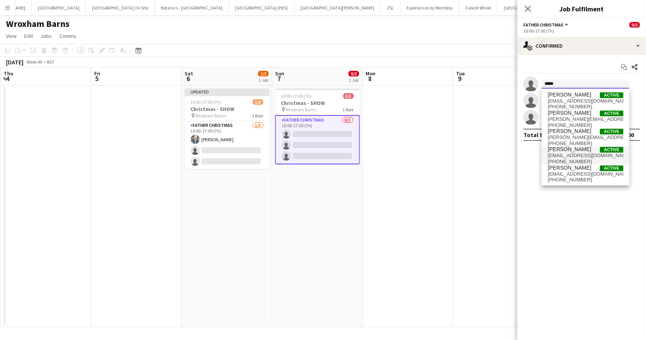
type input "*****"
click at [572, 152] on span "davidfernandez999@hotmail.com" at bounding box center [585, 155] width 76 height 6
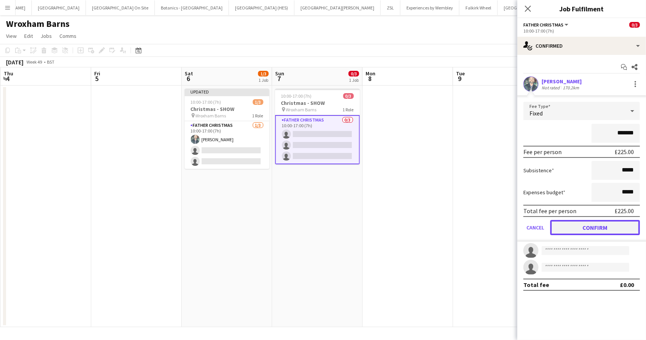
click at [585, 229] on button "Confirm" at bounding box center [595, 227] width 90 height 15
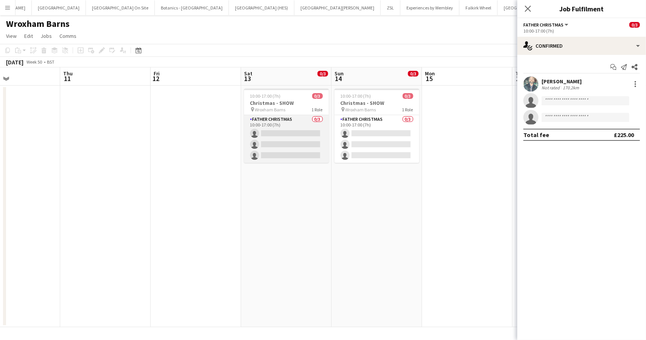
scroll to position [0, 211]
click at [321, 140] on app-card-role "Father Christmas 0/3 10:00-17:00 (7h) single-neutral-actions single-neutral-act…" at bounding box center [286, 139] width 85 height 48
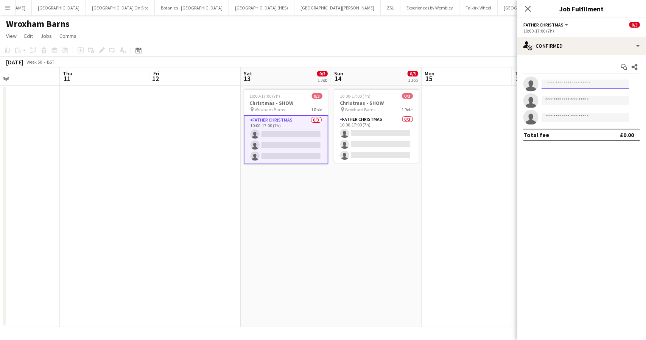
click at [593, 82] on input at bounding box center [585, 83] width 88 height 9
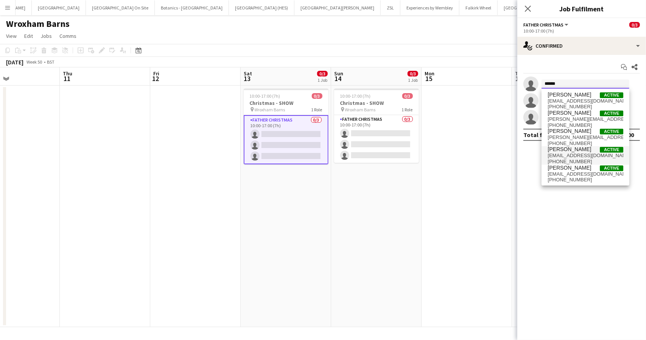
type input "*****"
click at [570, 153] on span "davidfernandez999@hotmail.com" at bounding box center [585, 155] width 76 height 6
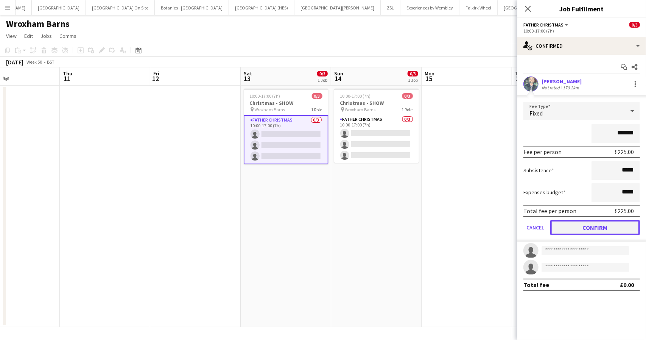
click at [594, 223] on button "Confirm" at bounding box center [595, 227] width 90 height 15
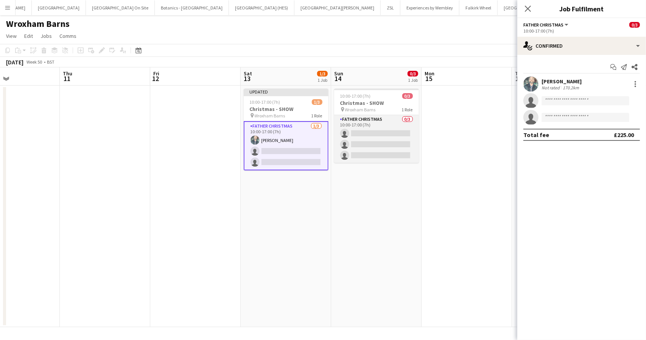
click at [378, 143] on app-card-role "Father Christmas 0/3 10:00-17:00 (7h) single-neutral-actions single-neutral-act…" at bounding box center [376, 139] width 85 height 48
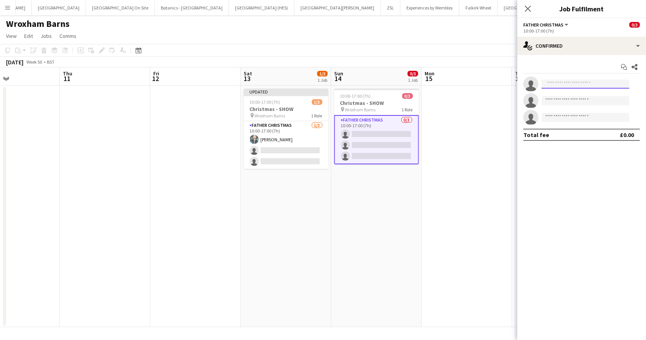
click at [564, 83] on input at bounding box center [585, 83] width 88 height 9
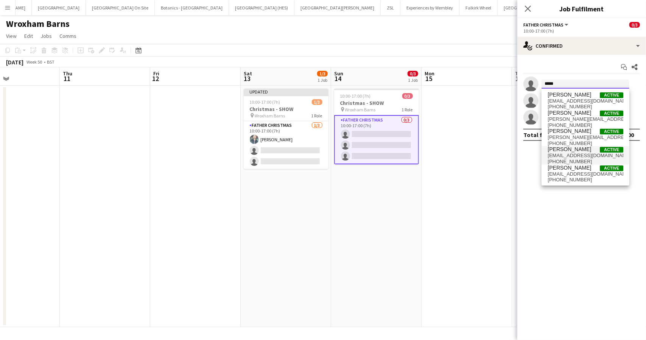
type input "*****"
click at [570, 152] on span "David Fernandez" at bounding box center [569, 149] width 44 height 6
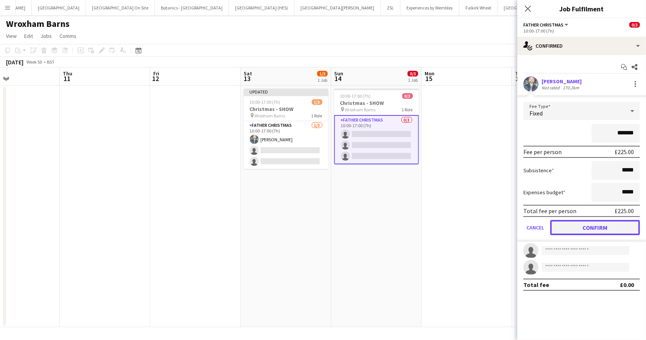
click at [591, 229] on button "Confirm" at bounding box center [595, 227] width 90 height 15
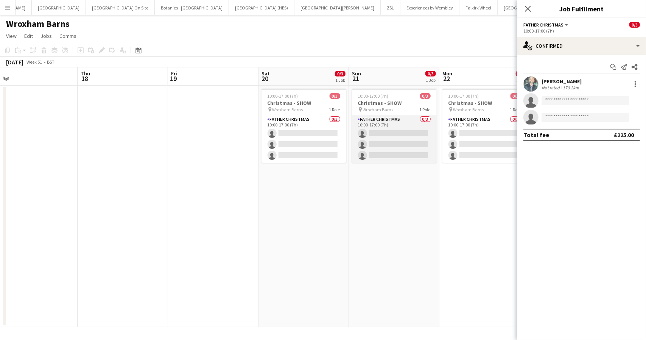
scroll to position [0, 285]
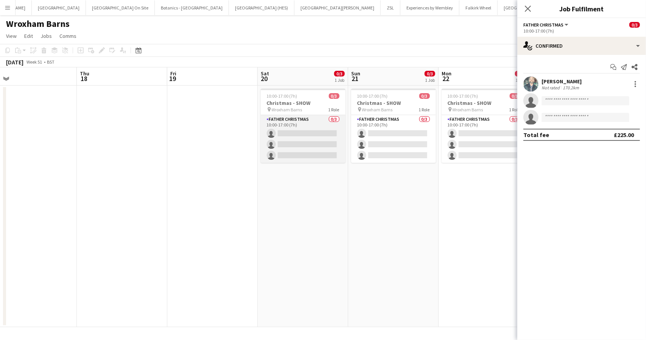
click at [322, 140] on app-card-role "Father Christmas 0/3 10:00-17:00 (7h) single-neutral-actions single-neutral-act…" at bounding box center [303, 139] width 85 height 48
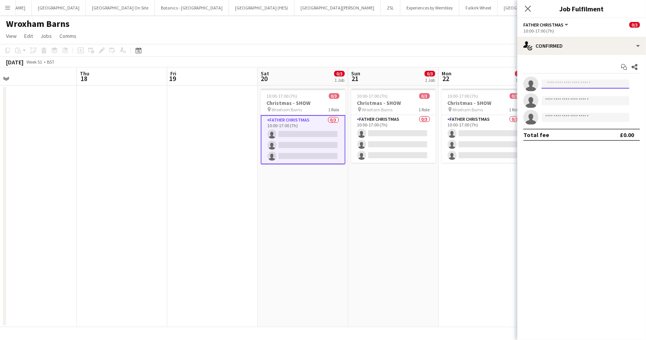
click at [586, 84] on input at bounding box center [585, 83] width 88 height 9
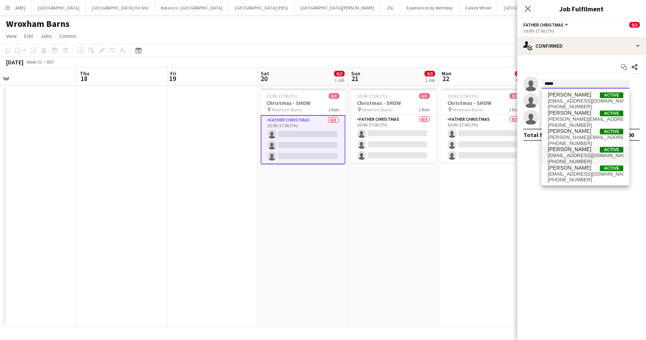
type input "*****"
click at [573, 149] on span "David Fernandez" at bounding box center [569, 149] width 44 height 6
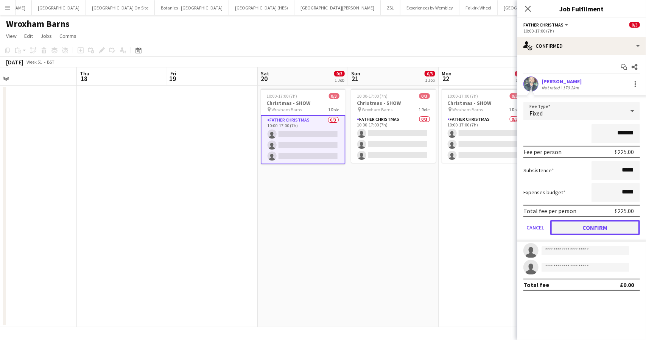
click at [611, 228] on button "Confirm" at bounding box center [595, 227] width 90 height 15
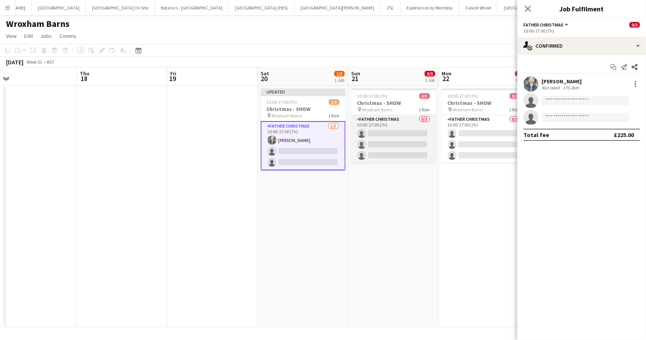
click at [391, 149] on app-card-role "Father Christmas 0/3 10:00-17:00 (7h) single-neutral-actions single-neutral-act…" at bounding box center [393, 139] width 85 height 48
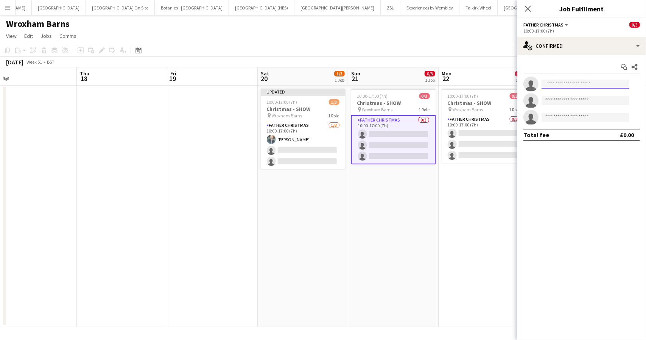
click at [550, 87] on input at bounding box center [585, 83] width 88 height 9
type input "*******"
click at [574, 101] on span "davidfernandez999@hotmail.com" at bounding box center [585, 101] width 76 height 6
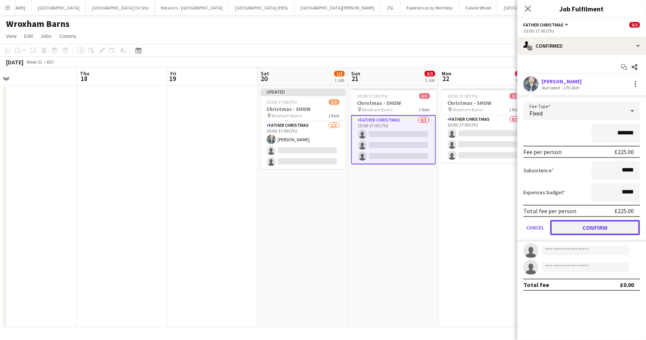
click at [598, 229] on button "Confirm" at bounding box center [595, 227] width 90 height 15
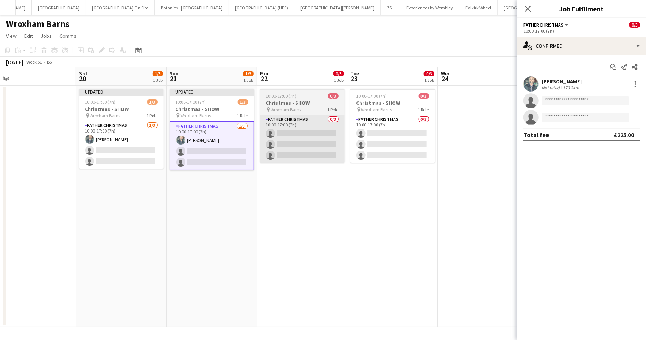
scroll to position [0, 286]
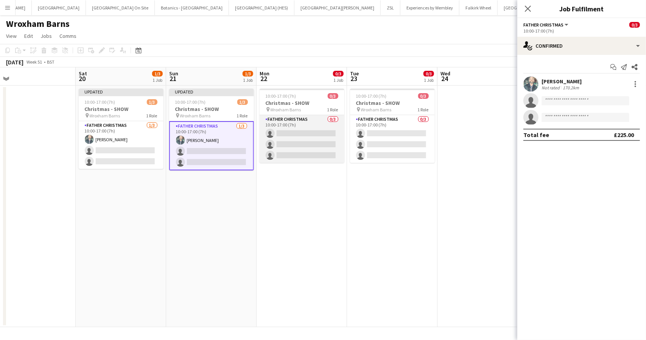
click at [303, 137] on app-card-role "Father Christmas 0/3 10:00-17:00 (7h) single-neutral-actions single-neutral-act…" at bounding box center [302, 139] width 85 height 48
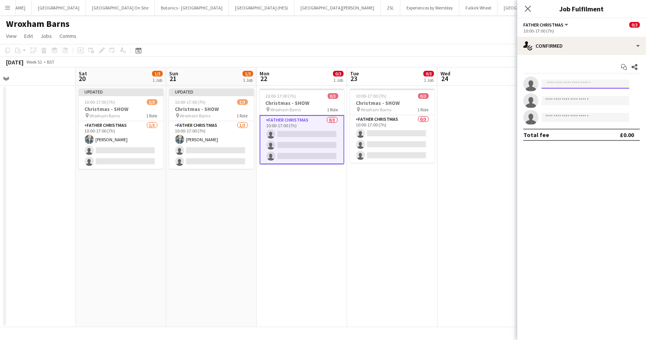
click at [580, 88] on input at bounding box center [585, 83] width 88 height 9
type input "*******"
click at [564, 98] on span "davidfernandez999@hotmail.com" at bounding box center [585, 101] width 76 height 6
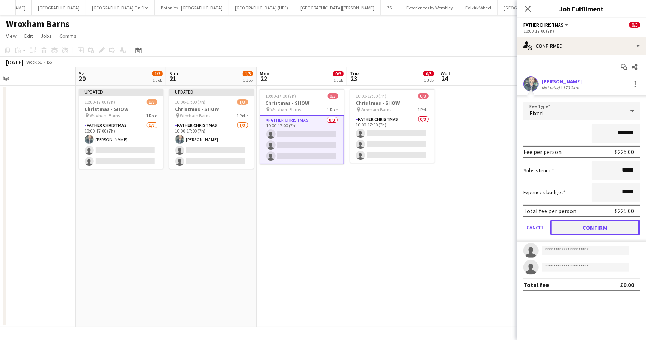
click at [584, 227] on button "Confirm" at bounding box center [595, 227] width 90 height 15
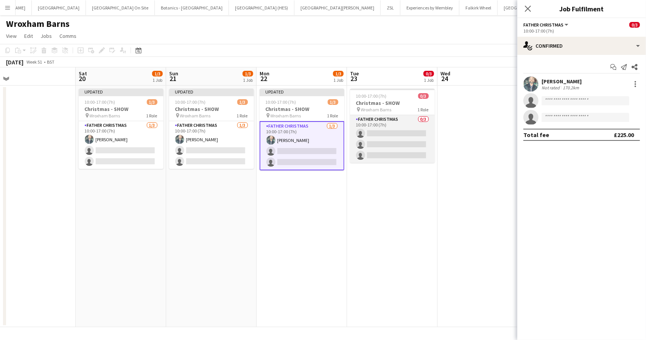
click at [405, 144] on app-card-role "Father Christmas 0/3 10:00-17:00 (7h) single-neutral-actions single-neutral-act…" at bounding box center [392, 139] width 85 height 48
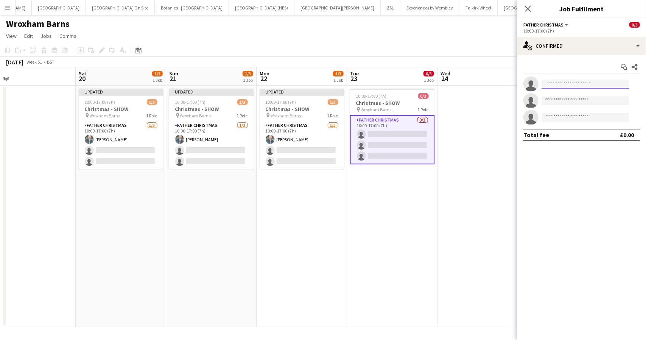
click at [581, 82] on input at bounding box center [585, 83] width 88 height 9
type input "*******"
click at [564, 107] on span "+447813206042" at bounding box center [585, 107] width 76 height 6
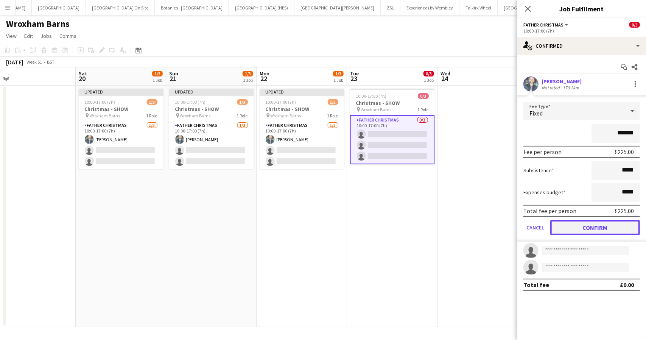
click at [590, 227] on button "Confirm" at bounding box center [595, 227] width 90 height 15
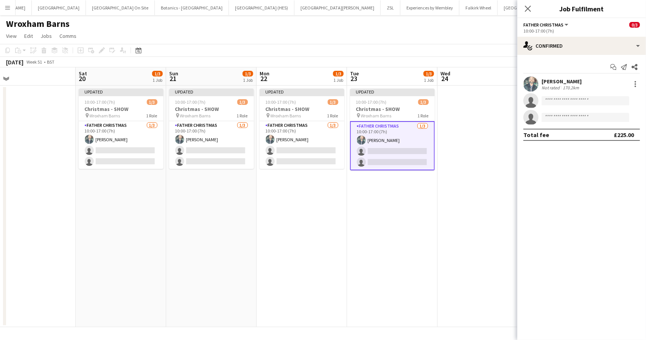
click at [453, 31] on app-page-menu "View Day view expanded Day view collapsed Month view Date picker Jump to [DATE]…" at bounding box center [323, 37] width 646 height 14
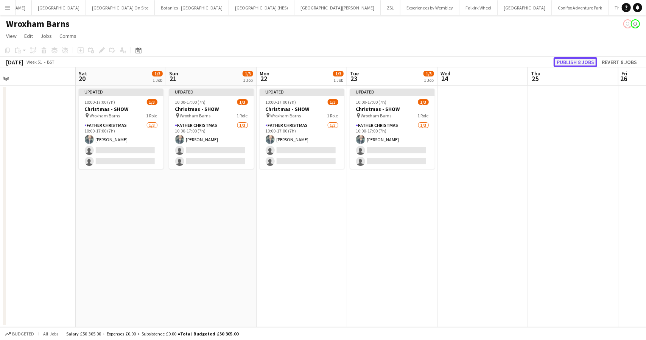
click at [582, 61] on button "Publish 8 jobs" at bounding box center [575, 62] width 44 height 10
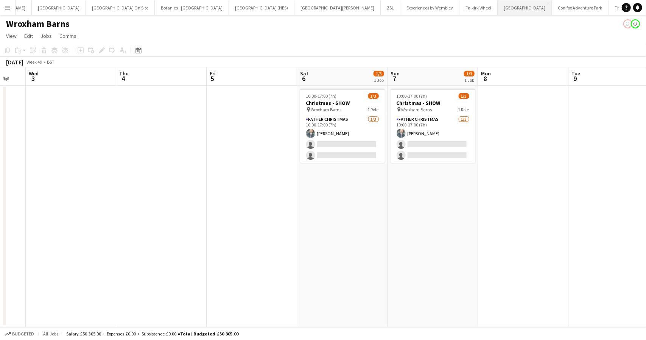
scroll to position [0, 308]
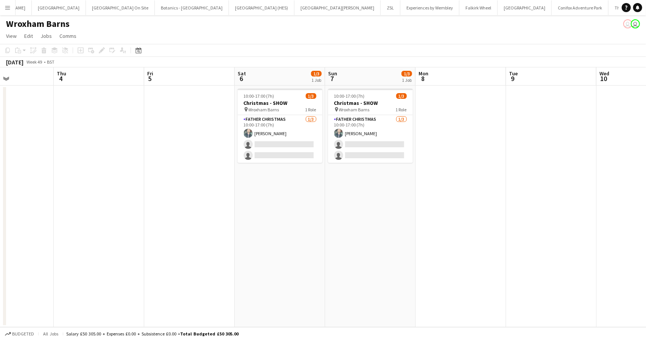
click at [4, 9] on button "Menu" at bounding box center [7, 7] width 15 height 15
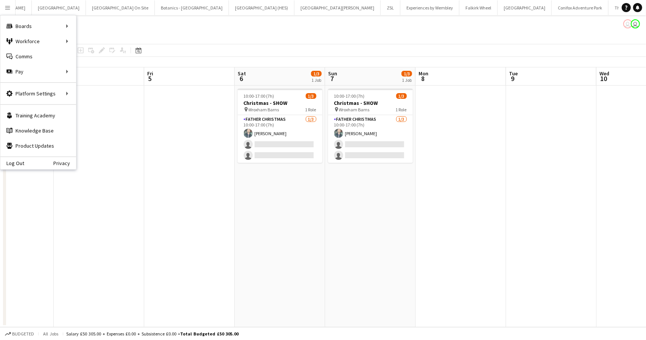
click at [281, 22] on div "Wroxham Barns user user" at bounding box center [323, 22] width 646 height 14
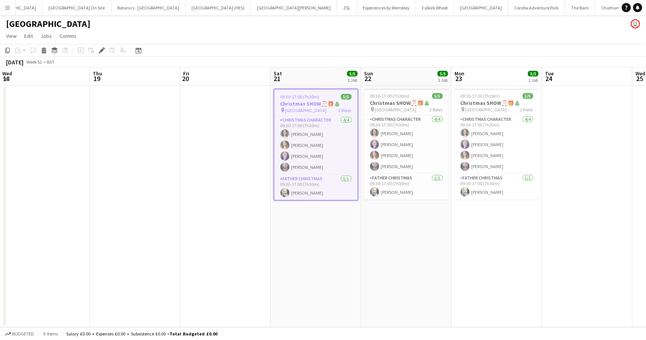
scroll to position [0, 181]
click at [326, 243] on app-date-cell "09:30-17:00 (7h30m) 5/5 Christmas SHOW🎅🏻🎁🎄 pin Pensthorpe 2 Roles Christmas Cha…" at bounding box center [316, 205] width 90 height 241
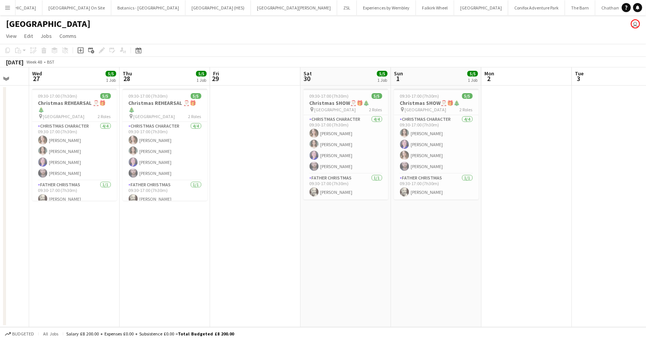
scroll to position [0, 254]
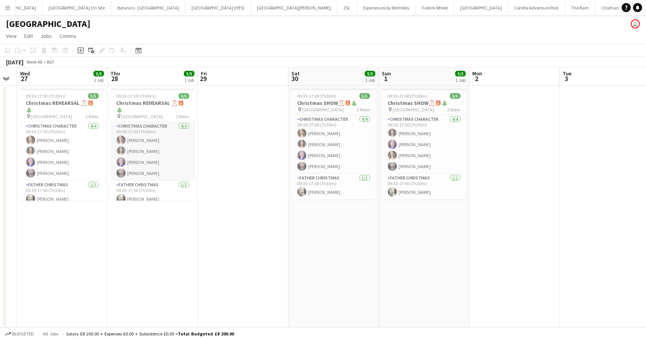
click at [143, 156] on app-card-role "Christmas Character [DATE] 09:30-17:00 (7h30m) [PERSON_NAME] [PERSON_NAME] [PER…" at bounding box center [152, 151] width 85 height 59
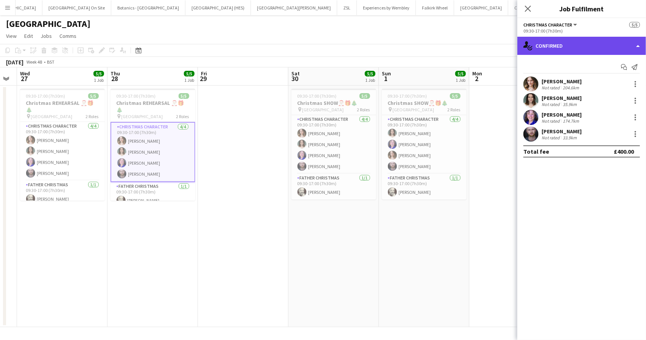
click at [599, 47] on div "single-neutral-actions-check-2 Confirmed" at bounding box center [581, 46] width 129 height 18
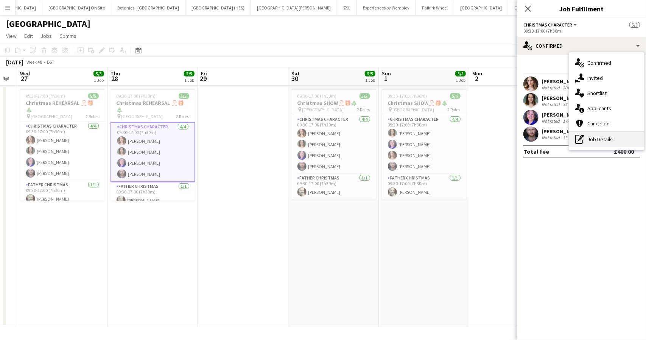
click at [600, 136] on div "pen-write Job Details" at bounding box center [606, 139] width 75 height 15
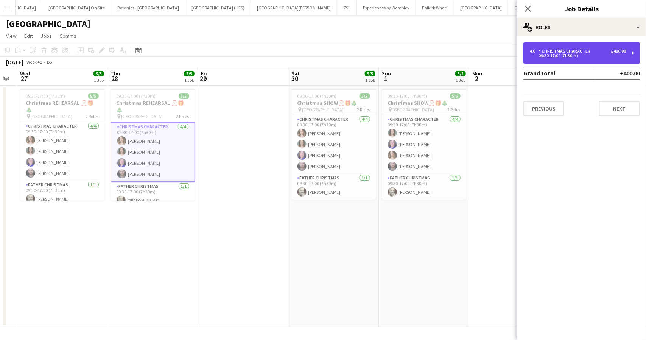
click at [556, 48] on div "Christmas Character" at bounding box center [565, 50] width 55 height 5
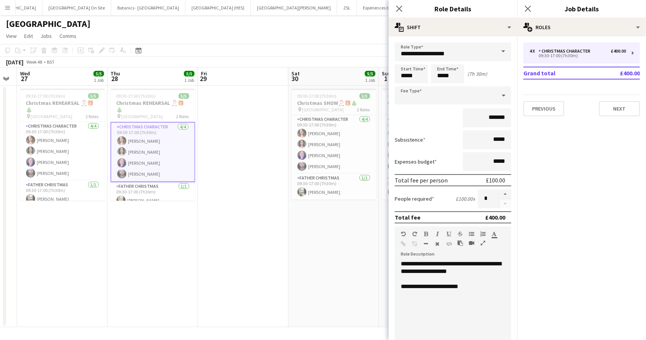
click at [297, 30] on app-page-menu "View Day view expanded Day view collapsed Month view Date picker Jump to [DATE]…" at bounding box center [323, 37] width 646 height 14
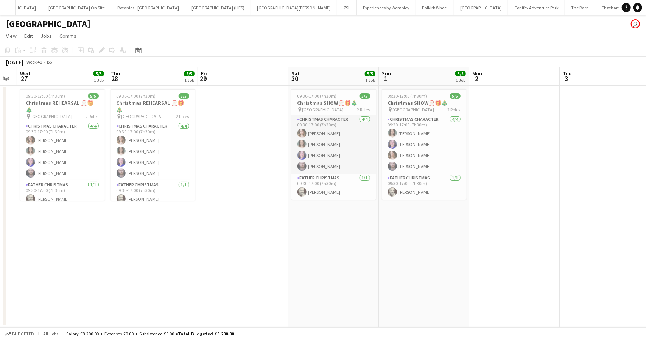
click at [325, 153] on app-card-role "Christmas Character [DATE] 09:30-17:00 (7h30m) [PERSON_NAME] [PERSON_NAME] [PER…" at bounding box center [333, 144] width 85 height 59
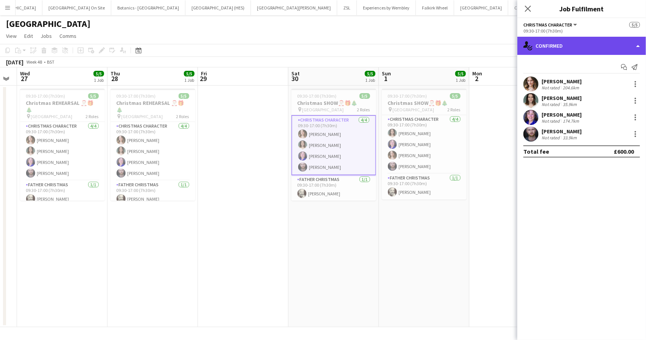
click at [607, 47] on div "single-neutral-actions-check-2 Confirmed" at bounding box center [581, 46] width 129 height 18
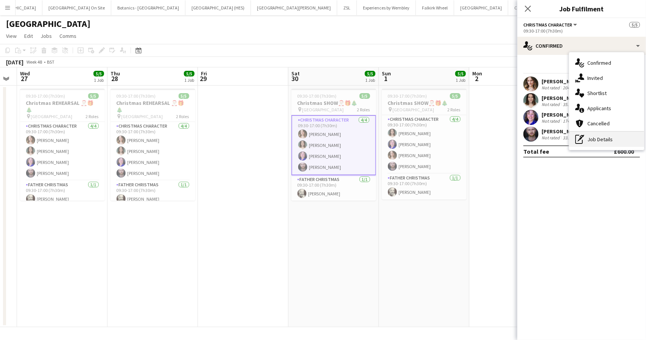
click at [595, 138] on div "pen-write Job Details" at bounding box center [606, 139] width 75 height 15
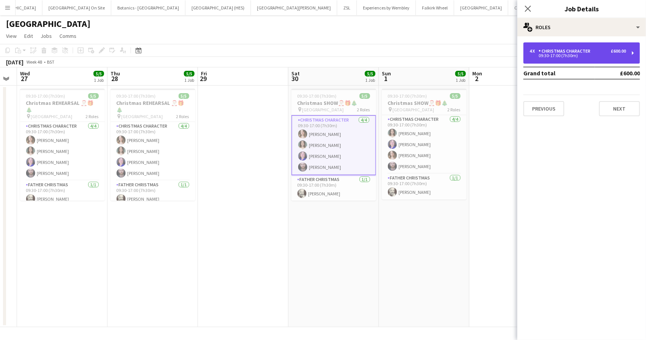
click at [572, 48] on div "4 x Christmas Character £600.00 09:30-17:00 (7h30m)" at bounding box center [581, 52] width 117 height 21
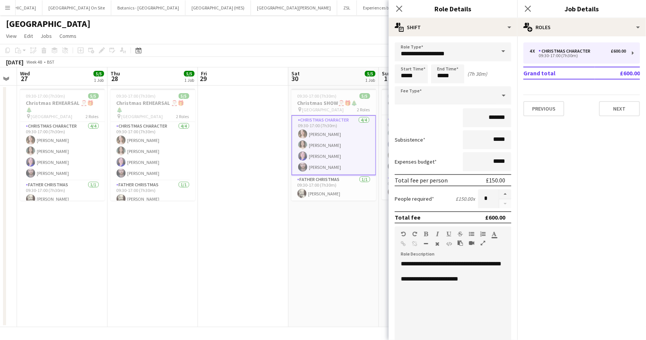
click at [256, 22] on div "[GEOGRAPHIC_DATA] user" at bounding box center [323, 22] width 646 height 14
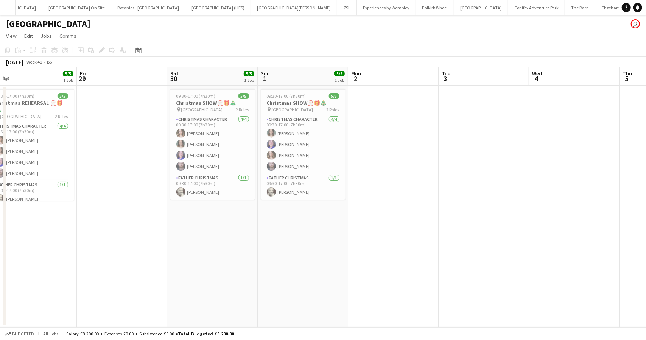
scroll to position [0, 194]
click at [292, 145] on app-card-role "Christmas Character [DATE] 09:30-17:00 (7h30m) [PERSON_NAME] [PERSON_NAME] [PER…" at bounding box center [303, 144] width 85 height 59
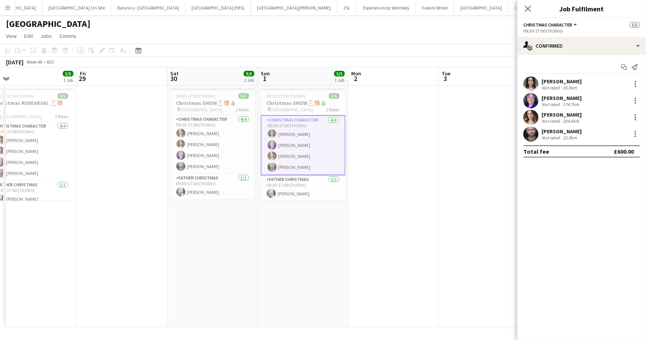
click at [578, 84] on div "[PERSON_NAME] Not rated 35.9km" at bounding box center [581, 83] width 129 height 15
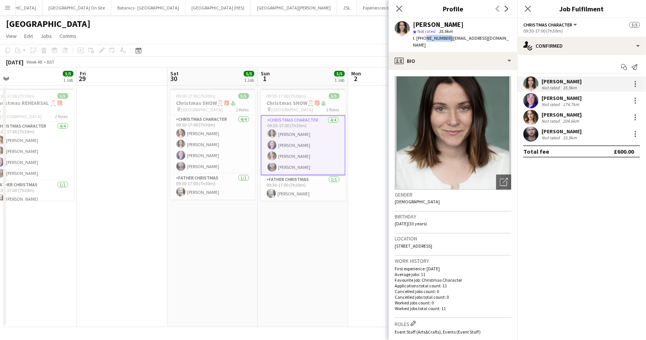
drag, startPoint x: 446, startPoint y: 38, endPoint x: 424, endPoint y: 37, distance: 22.0
click at [424, 37] on span "t. [PHONE_NUMBER]" at bounding box center [432, 38] width 39 height 6
copy span "7854476126"
